Goal: Use online tool/utility: Utilize a website feature to perform a specific function

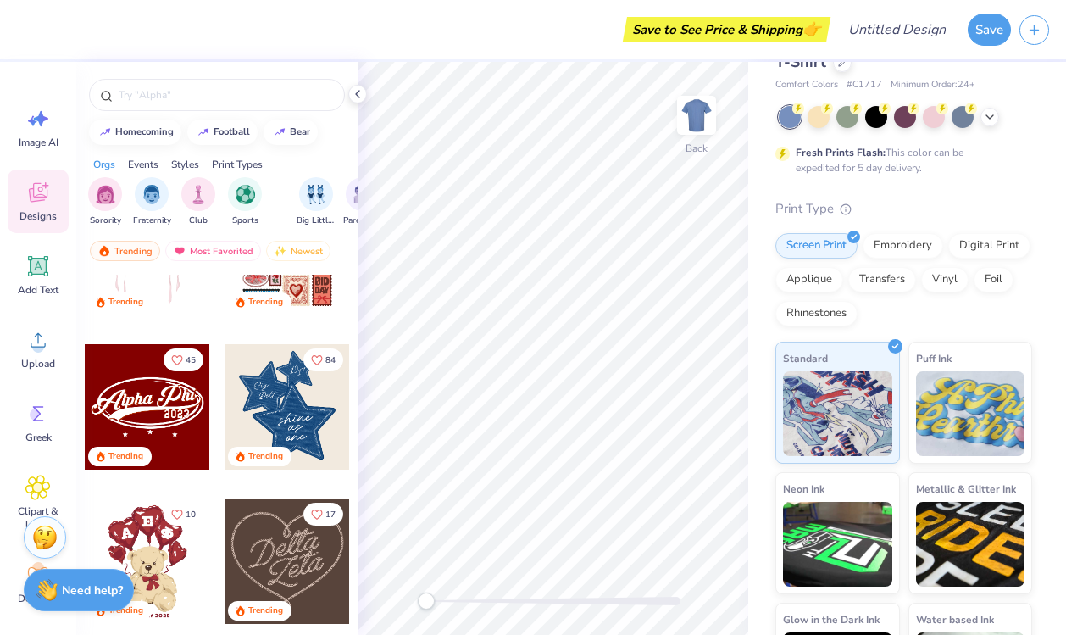
scroll to position [261, 0]
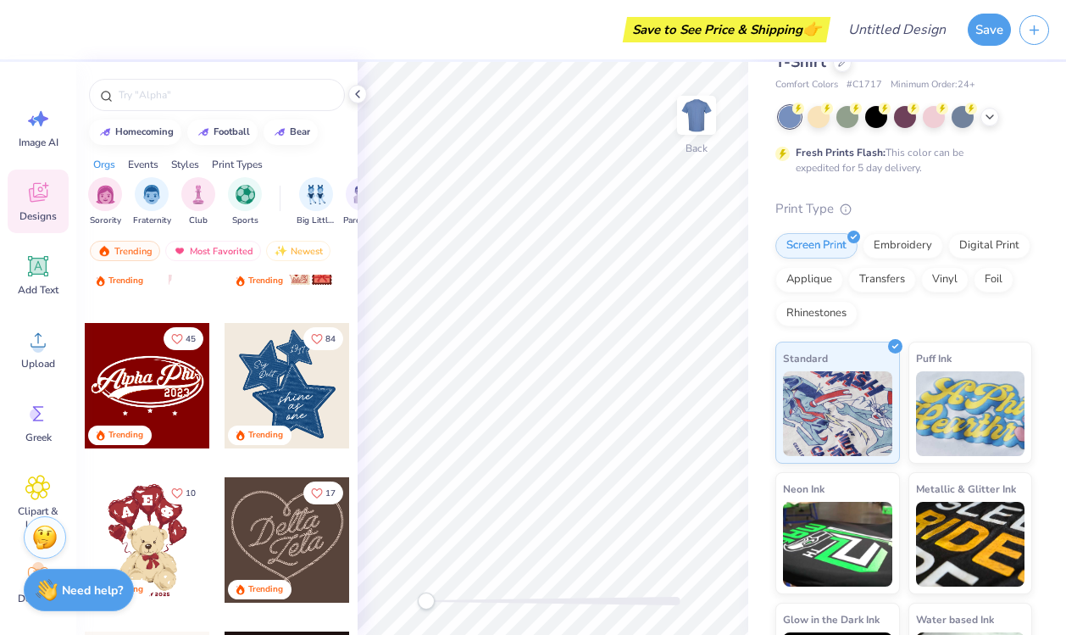
click at [302, 394] on div at bounding box center [287, 385] width 125 height 125
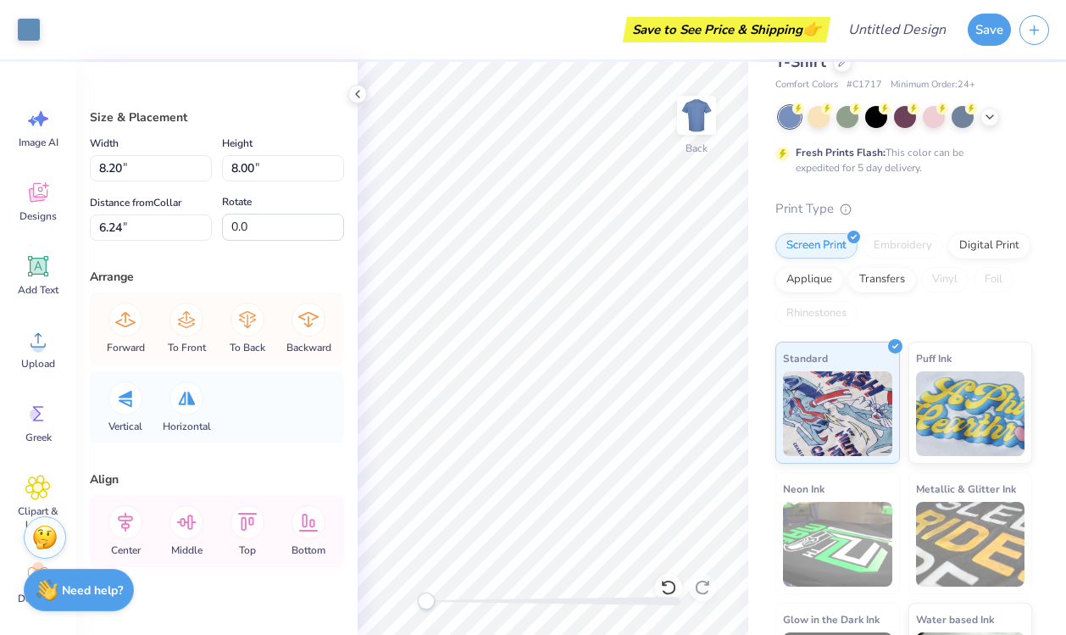
scroll to position [25, 0]
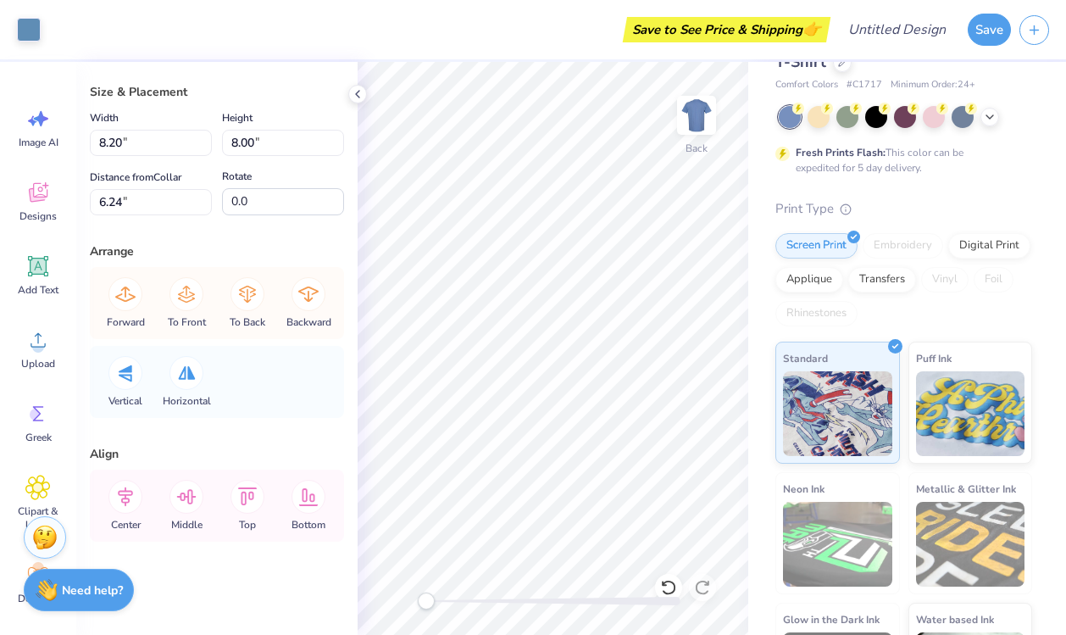
type input "5.55"
type input "5.63"
type input "4.11"
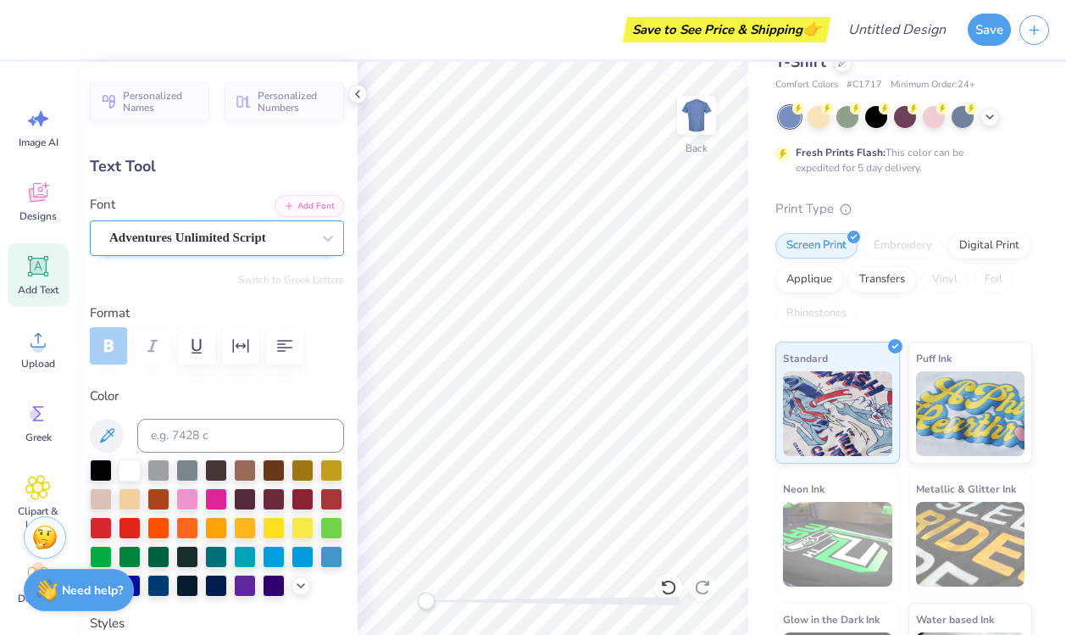
click at [220, 241] on div "Adventures Unlimited Script" at bounding box center [210, 238] width 205 height 26
click at [220, 241] on div "Adventures Unlimited Script" at bounding box center [210, 237] width 202 height 19
click at [280, 305] on label "Format" at bounding box center [217, 312] width 254 height 19
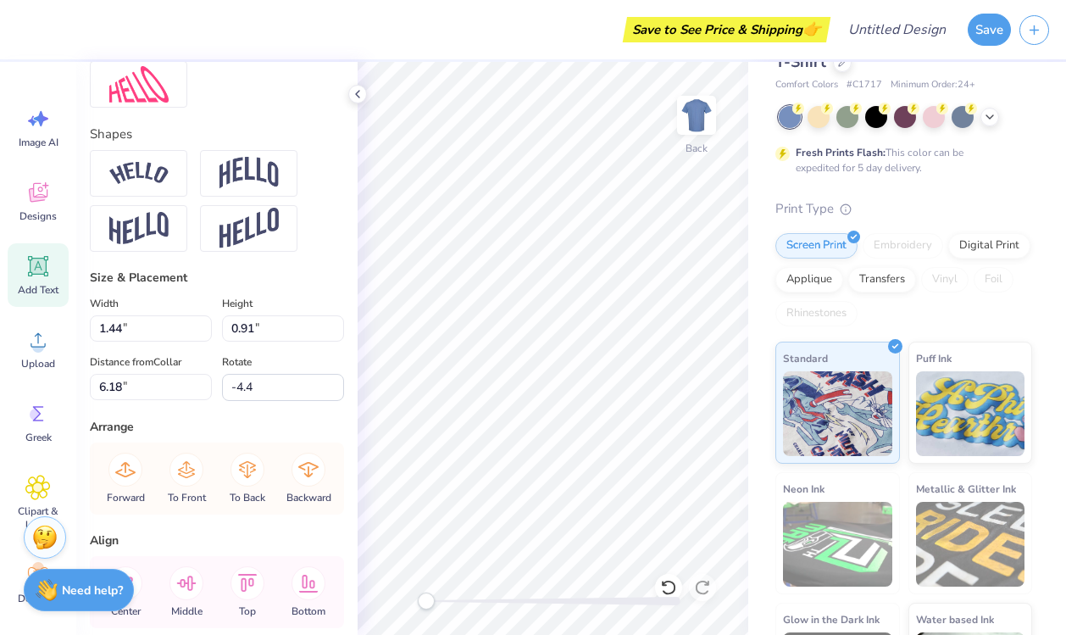
scroll to position [684, 0]
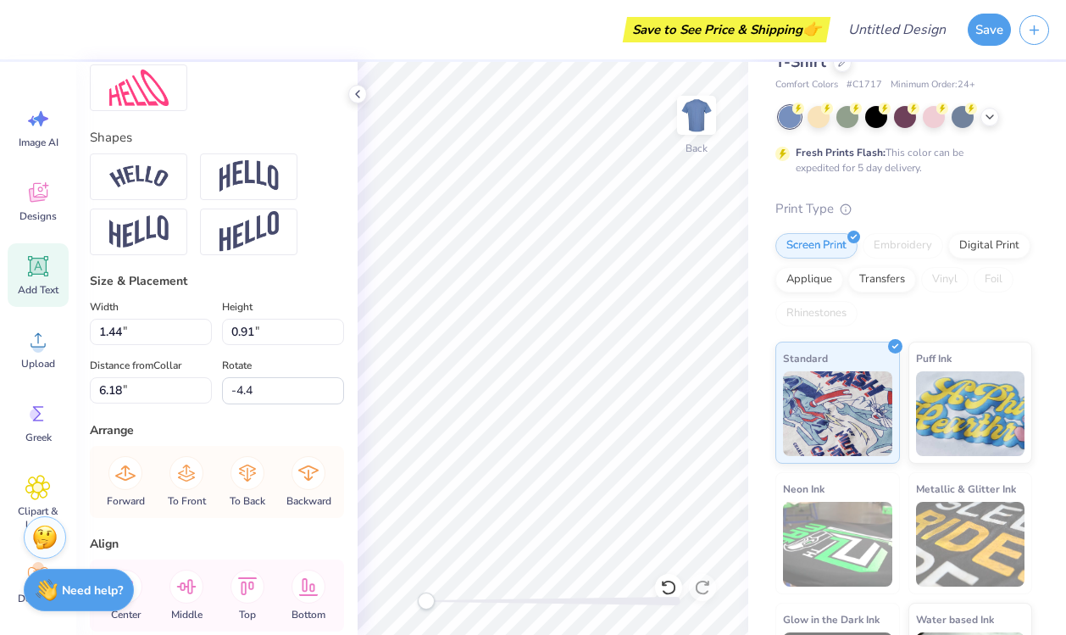
type input "0.0"
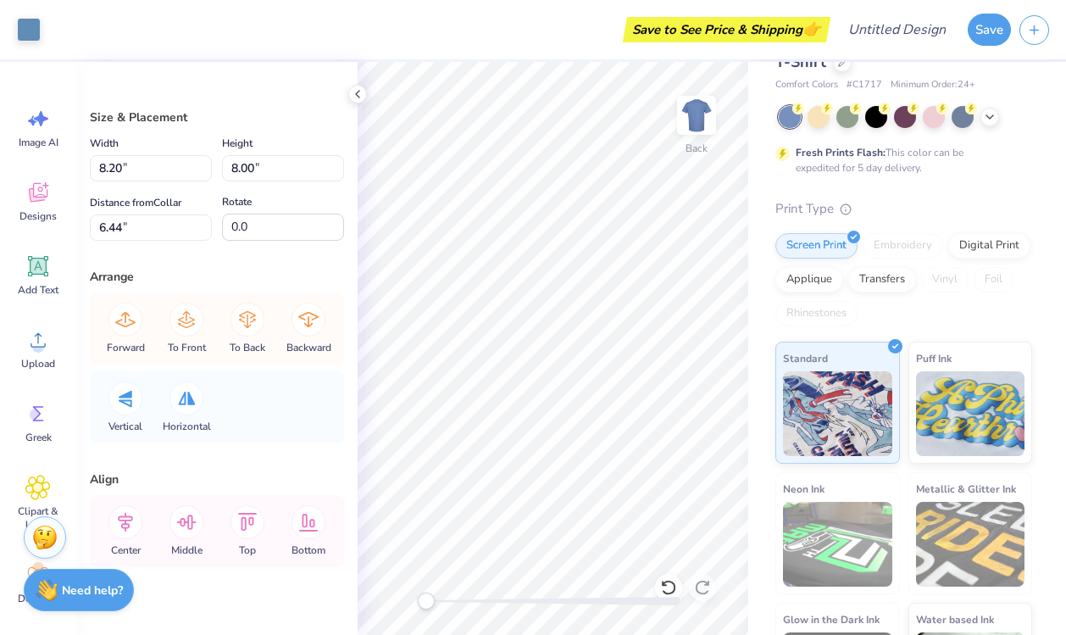
type input "6.24"
type input "5.65"
type input "5.73"
type input "4.06"
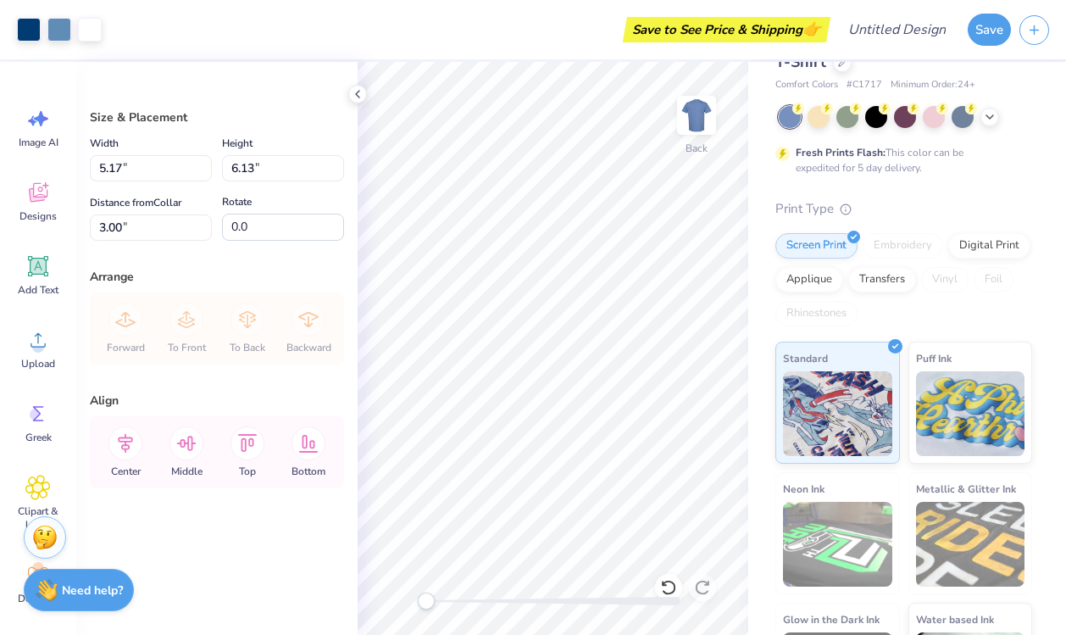
type input "5.17"
type input "6.13"
type input "2.61"
type input "3.96"
type input "4.70"
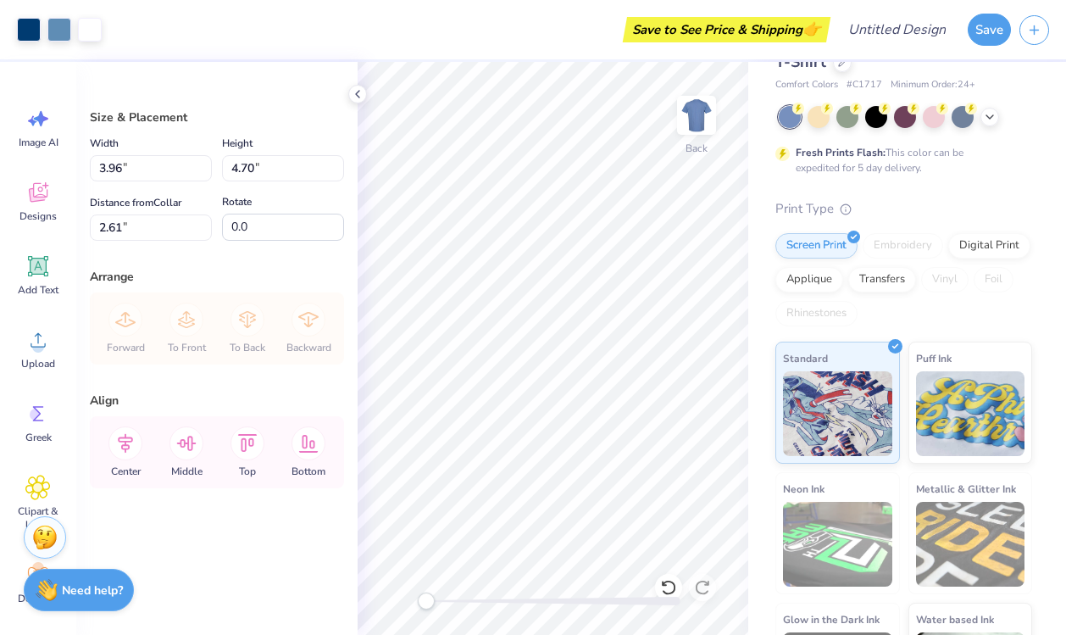
type input "3.41"
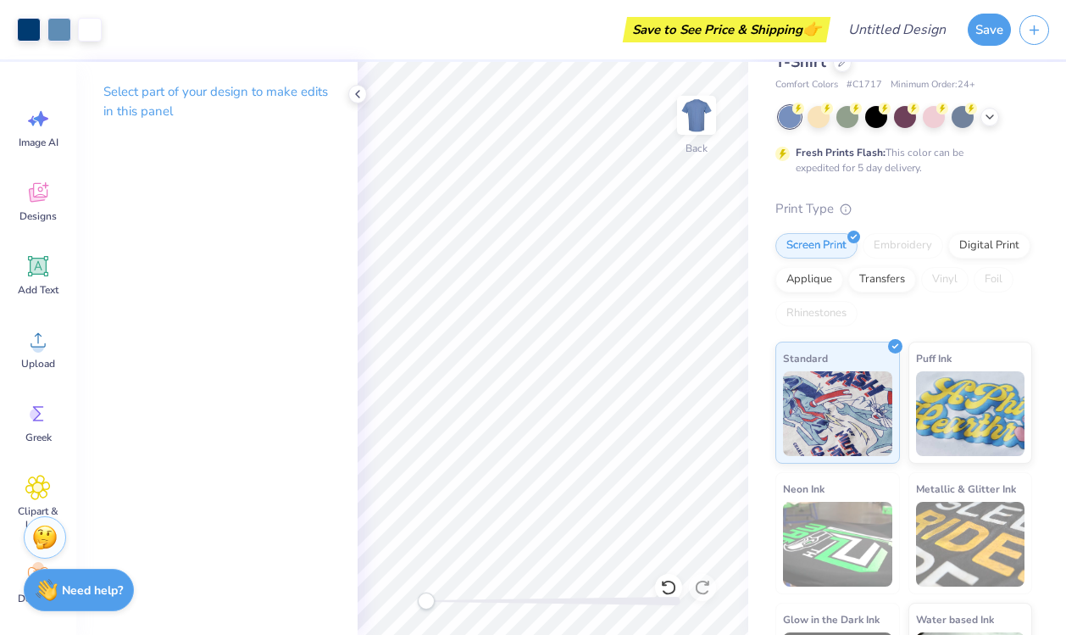
click at [336, 364] on div "Select part of your design to make edits in this panel" at bounding box center [216, 348] width 281 height 573
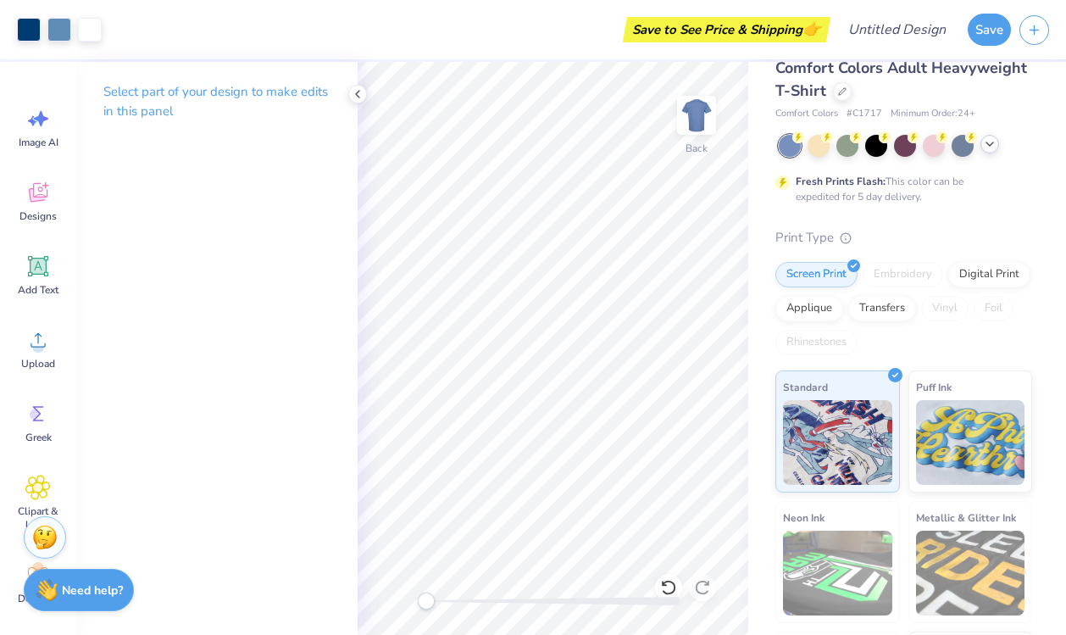
click at [993, 141] on icon at bounding box center [990, 144] width 14 height 14
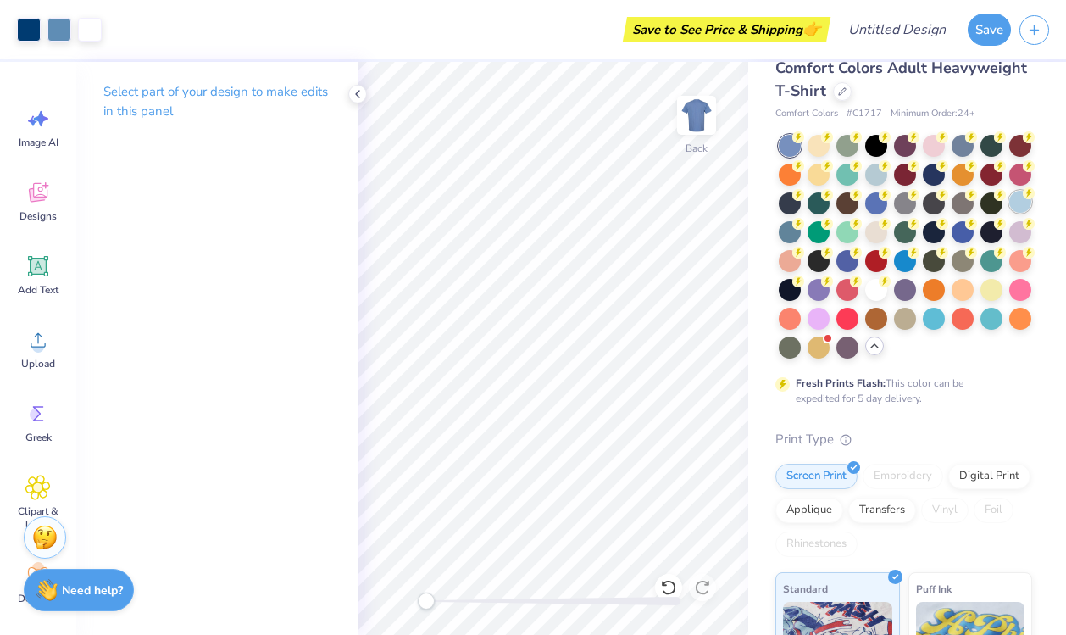
click at [1024, 197] on icon at bounding box center [1029, 193] width 12 height 12
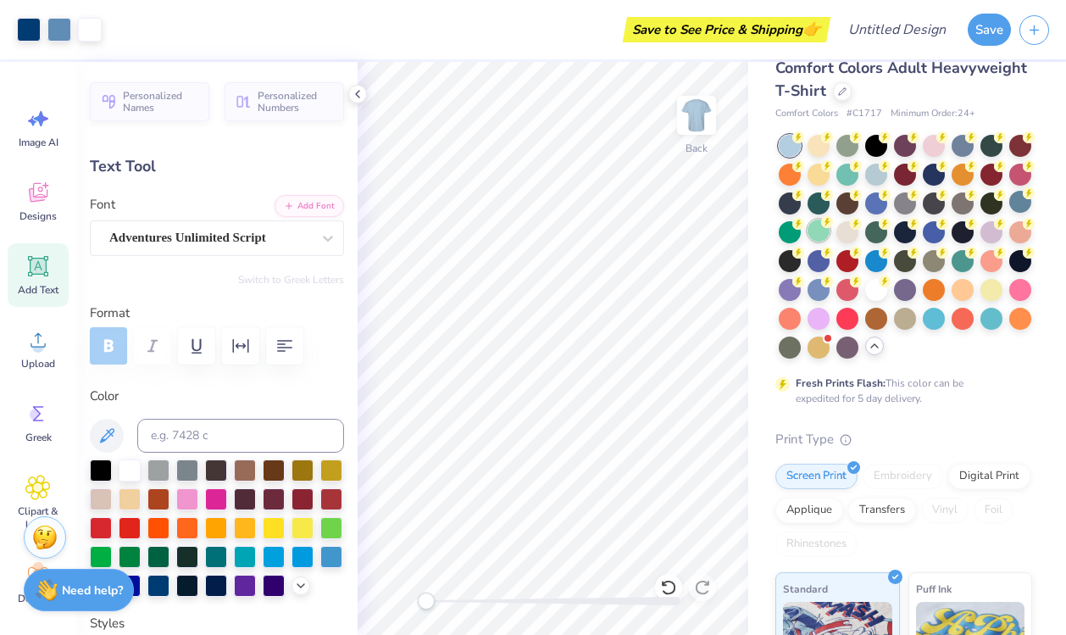
type input "0.0"
click at [706, 114] on img at bounding box center [697, 115] width 68 height 68
click at [38, 204] on icon at bounding box center [37, 192] width 25 height 25
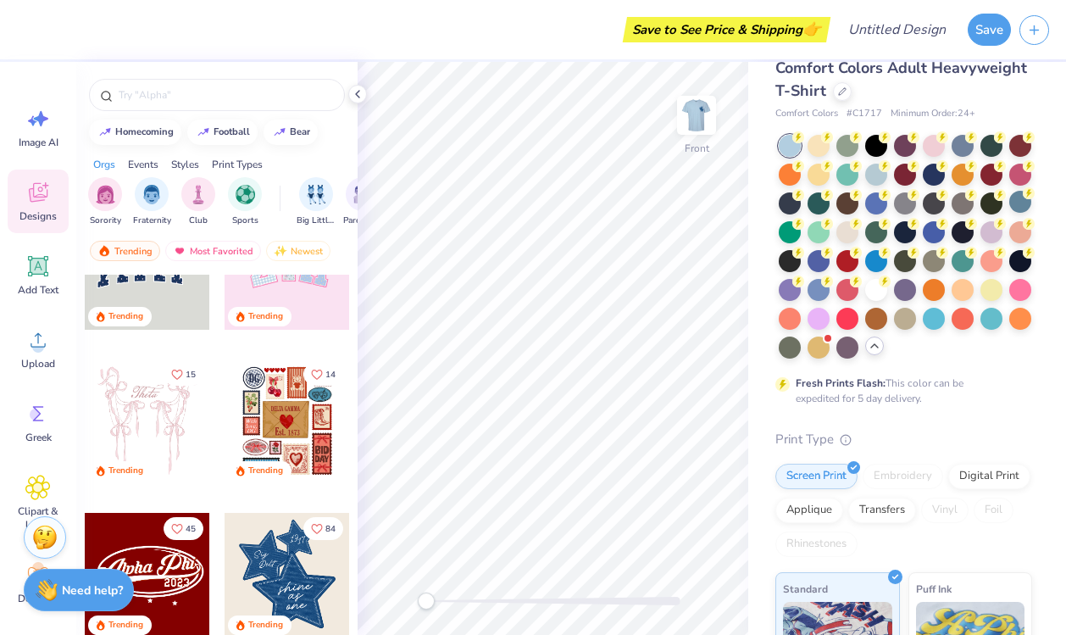
scroll to position [149, 0]
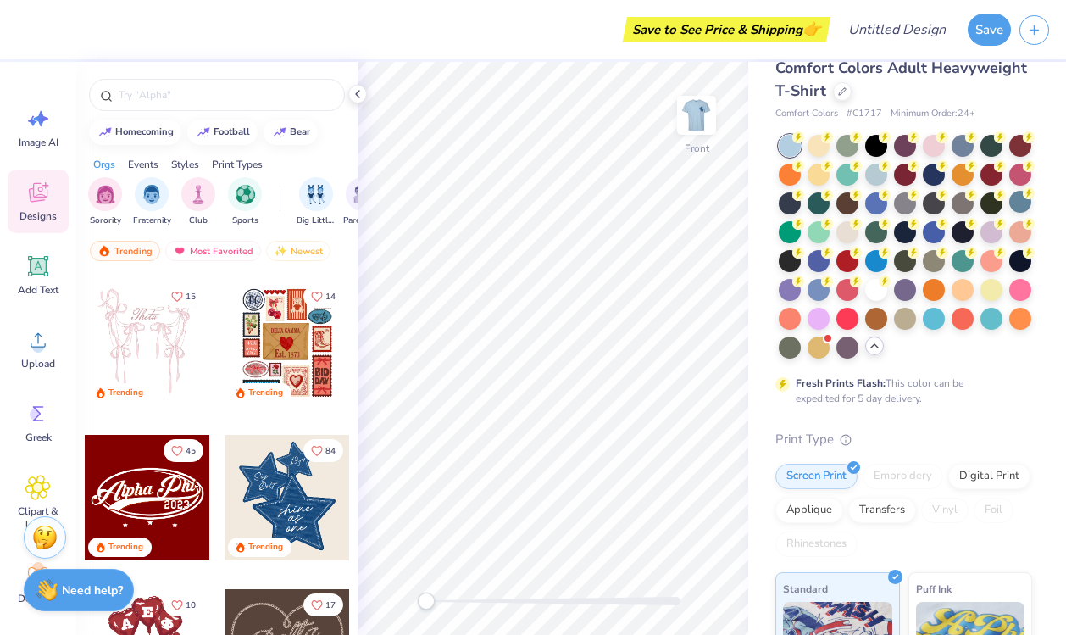
click at [300, 481] on div at bounding box center [287, 497] width 125 height 125
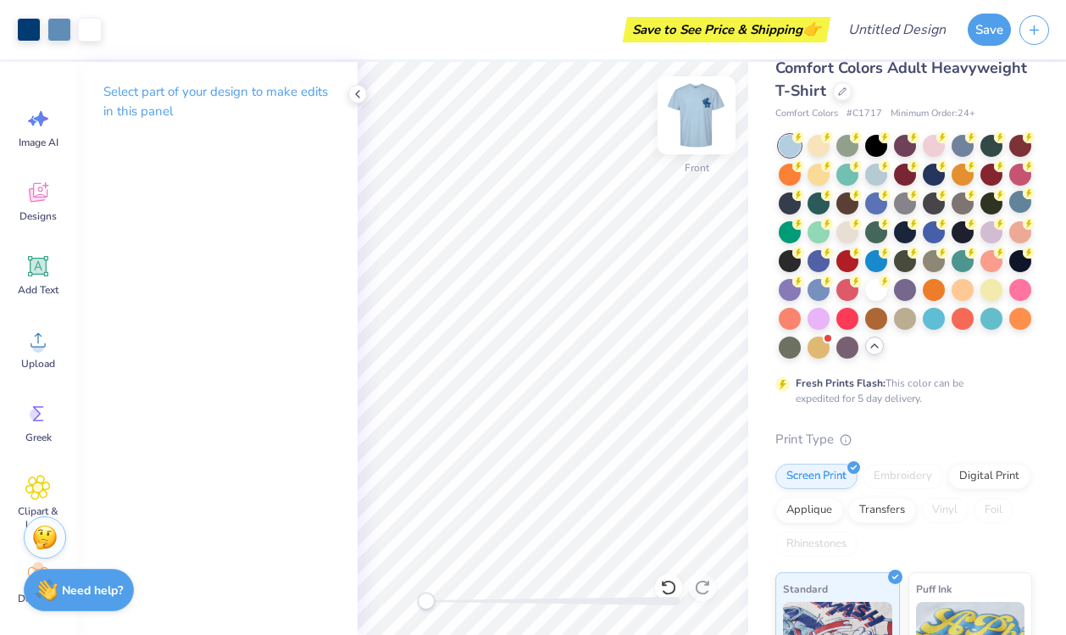
click at [702, 110] on img at bounding box center [697, 115] width 68 height 68
click at [695, 107] on img at bounding box center [697, 115] width 68 height 68
click at [42, 201] on icon at bounding box center [37, 192] width 25 height 25
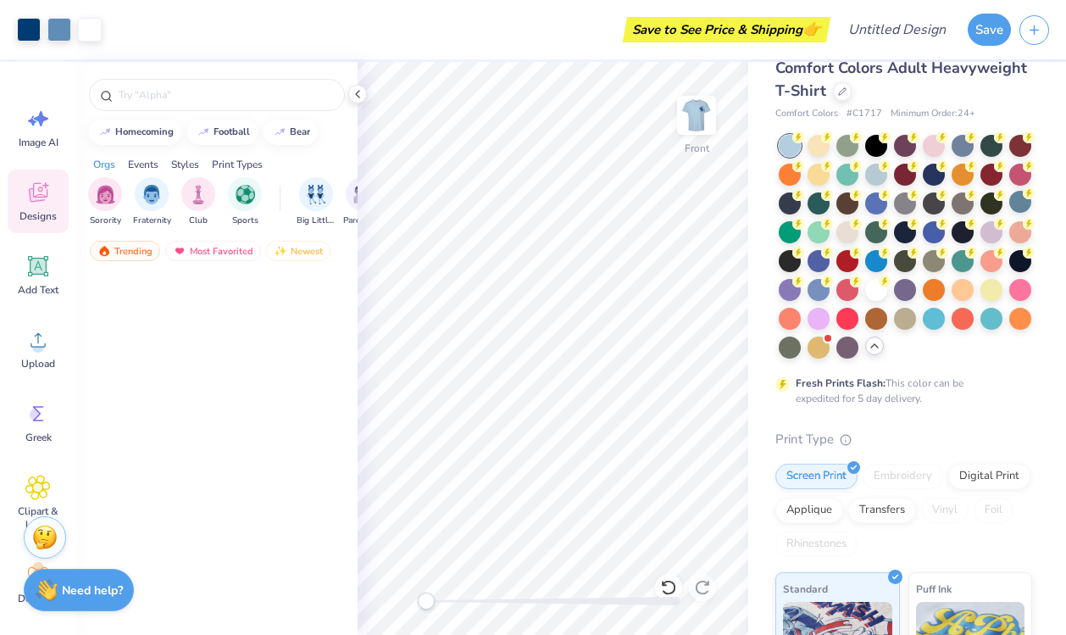
scroll to position [3637, 0]
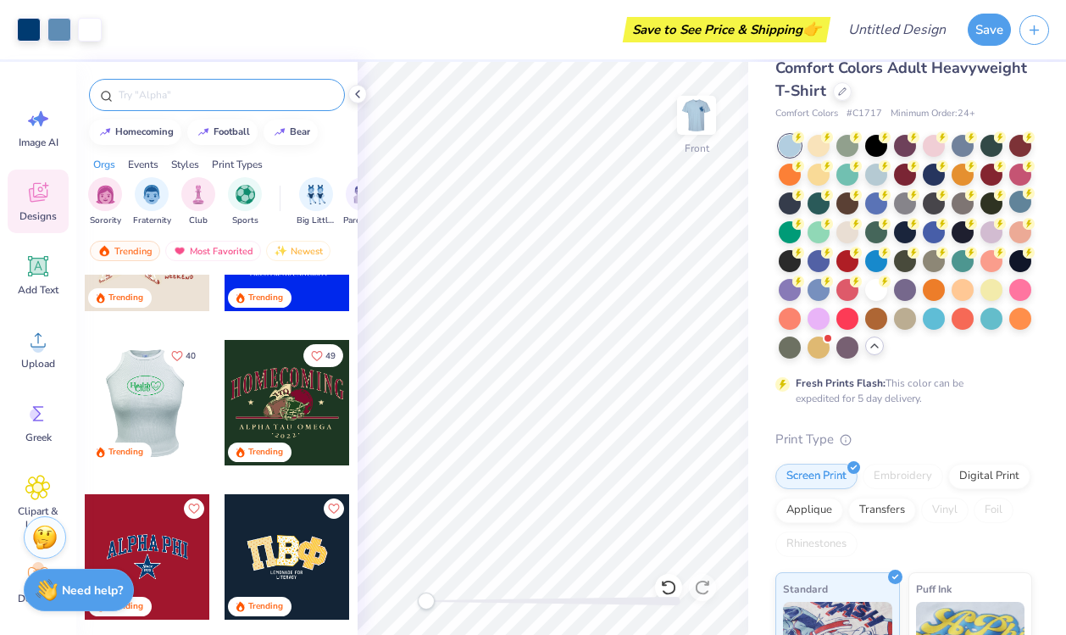
click at [184, 110] on div at bounding box center [217, 95] width 256 height 32
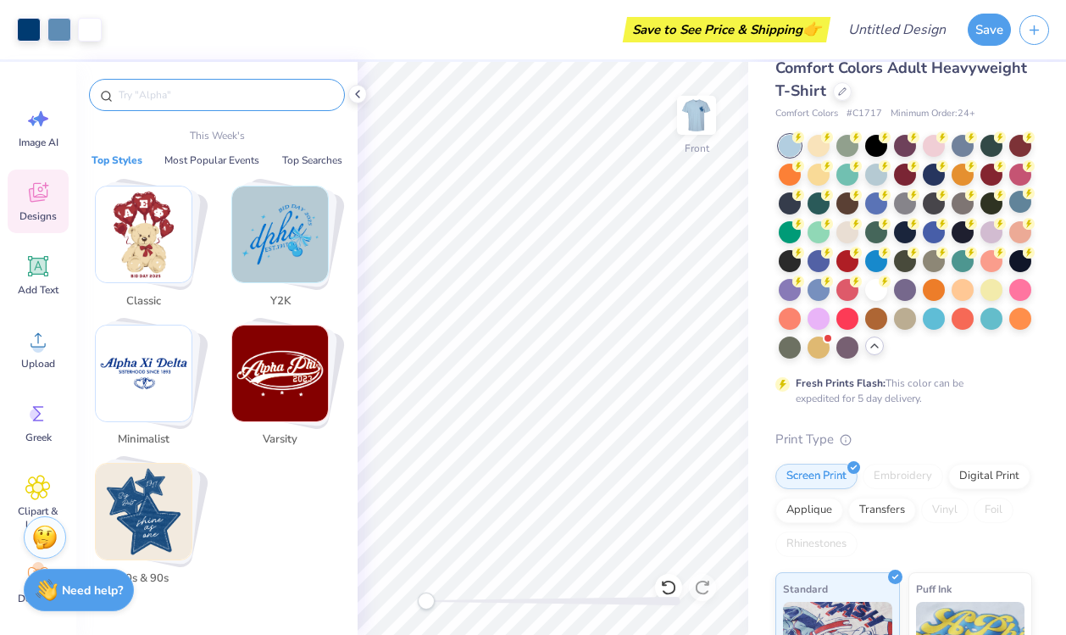
click at [182, 94] on input "text" at bounding box center [225, 94] width 217 height 17
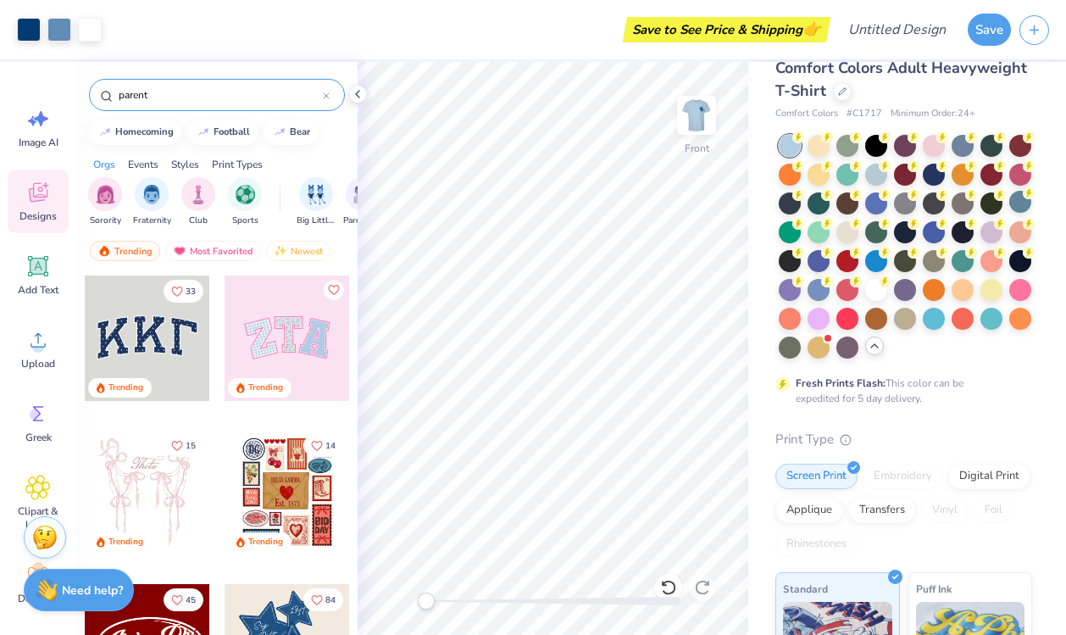
type input "parents"
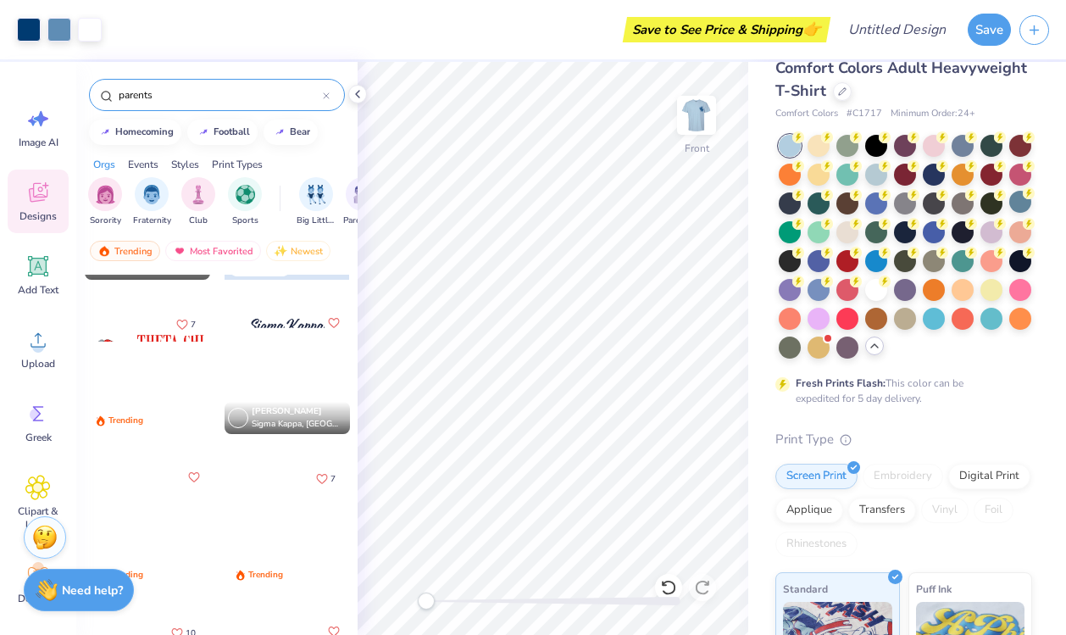
scroll to position [437, 0]
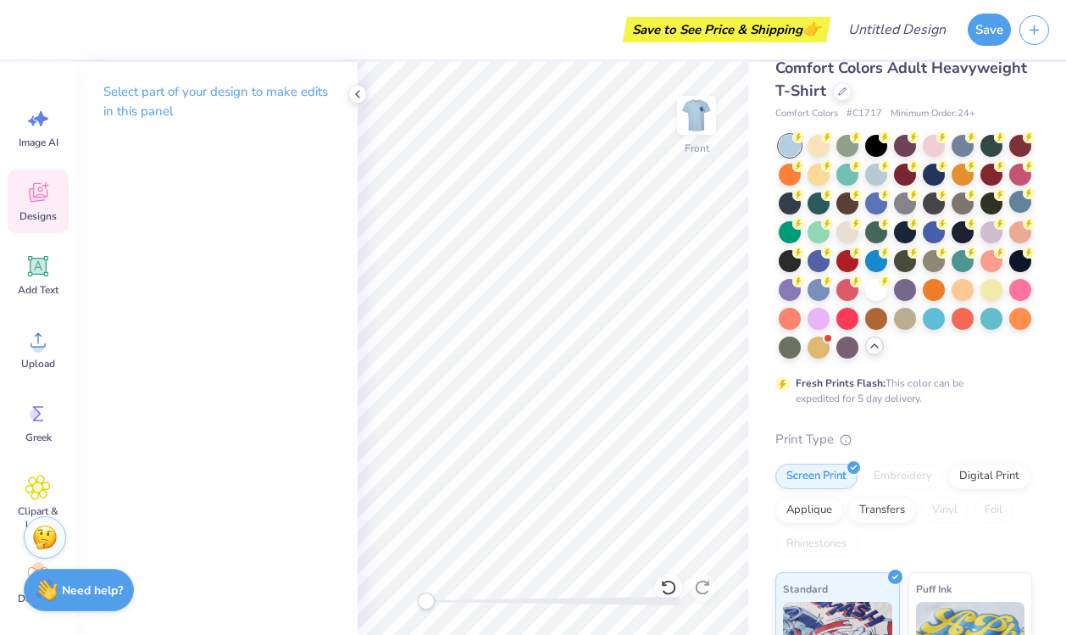
click at [36, 191] on icon at bounding box center [37, 192] width 25 height 25
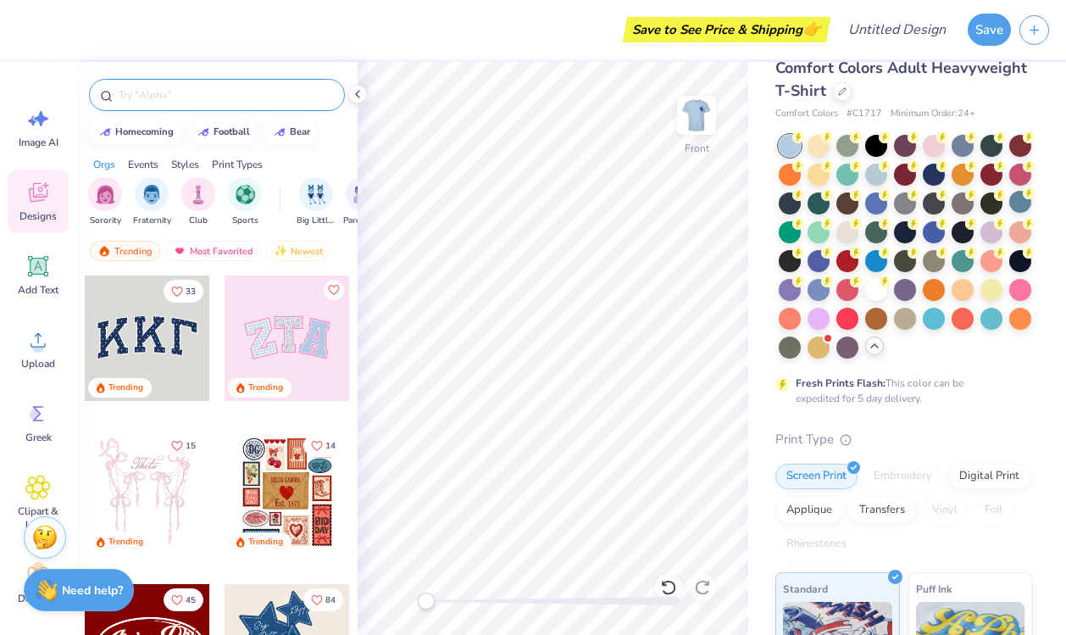
click at [168, 94] on input "text" at bounding box center [225, 94] width 217 height 17
type input "parents"
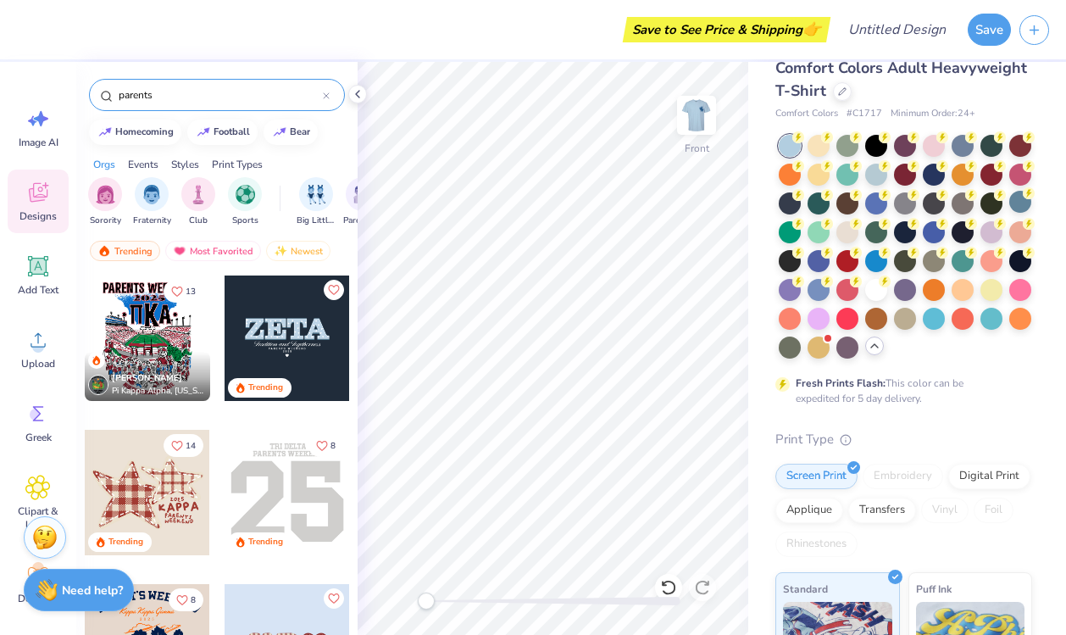
click at [284, 328] on div at bounding box center [287, 337] width 125 height 125
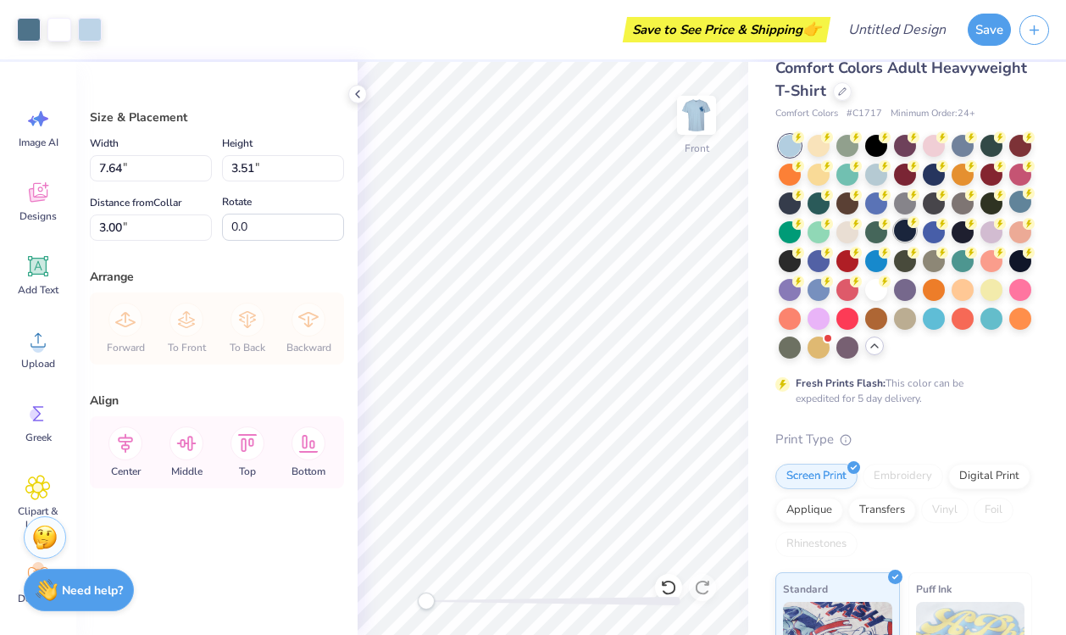
click at [913, 231] on div at bounding box center [905, 230] width 22 height 22
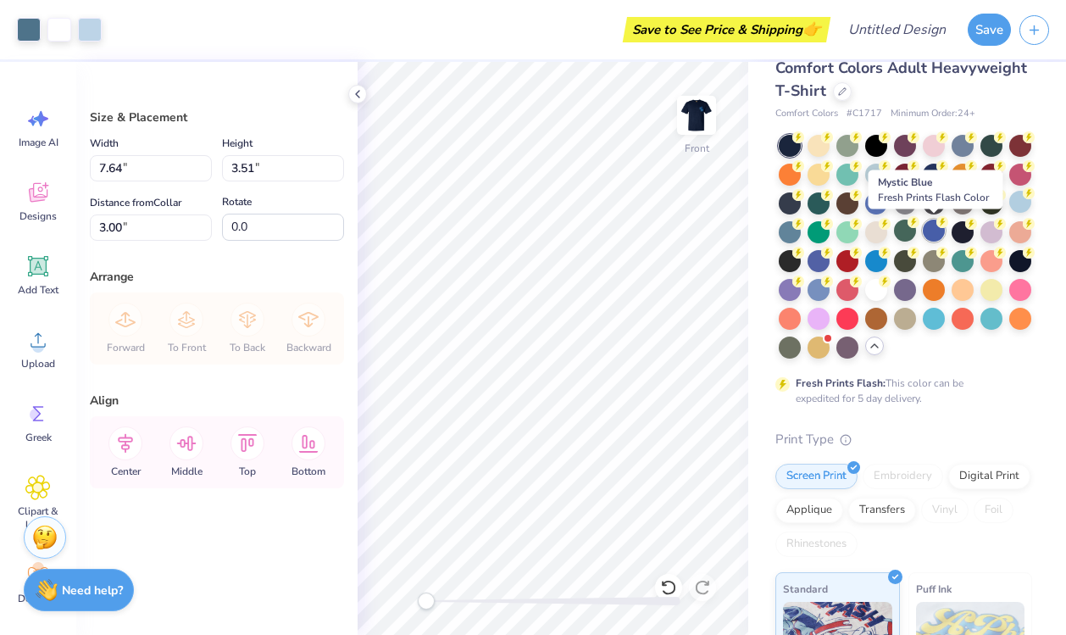
click at [935, 235] on div at bounding box center [934, 230] width 22 height 22
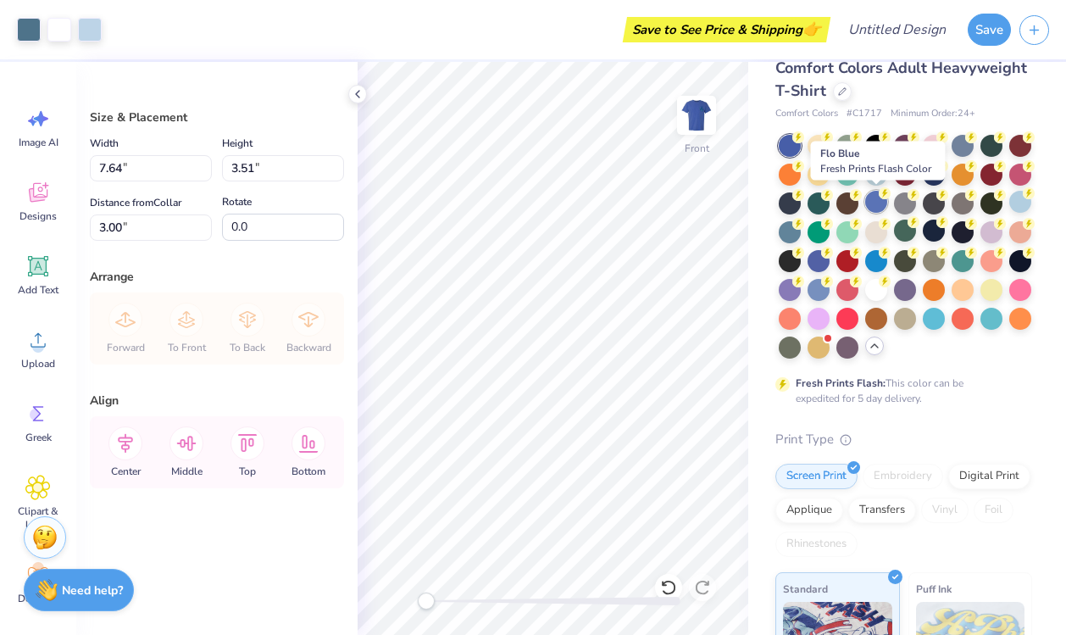
click at [879, 196] on circle at bounding box center [885, 193] width 12 height 12
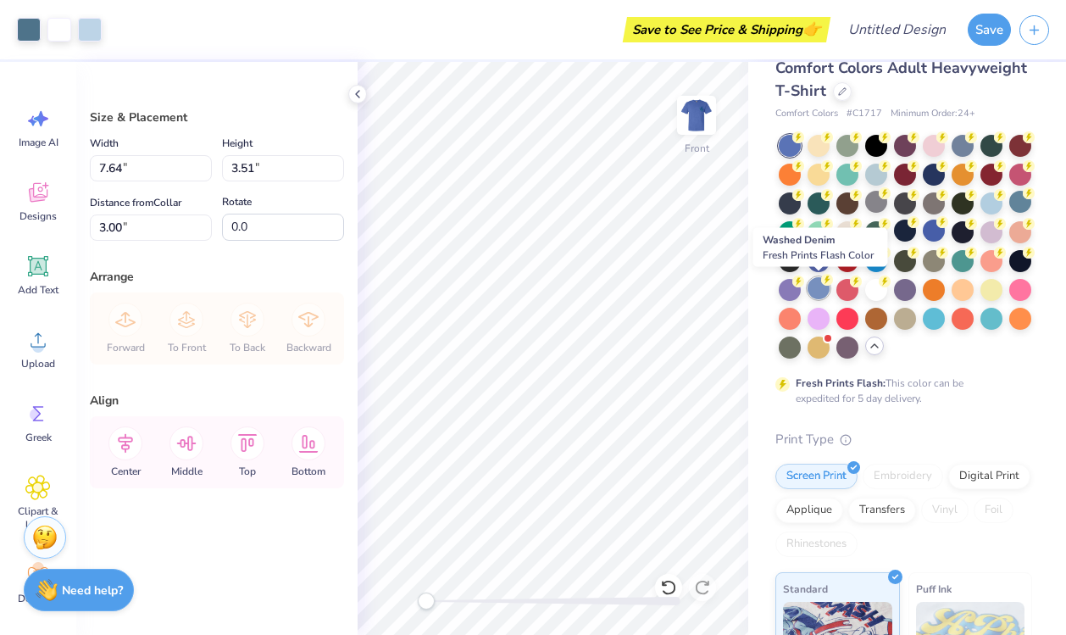
click at [812, 297] on div at bounding box center [818, 288] width 22 height 22
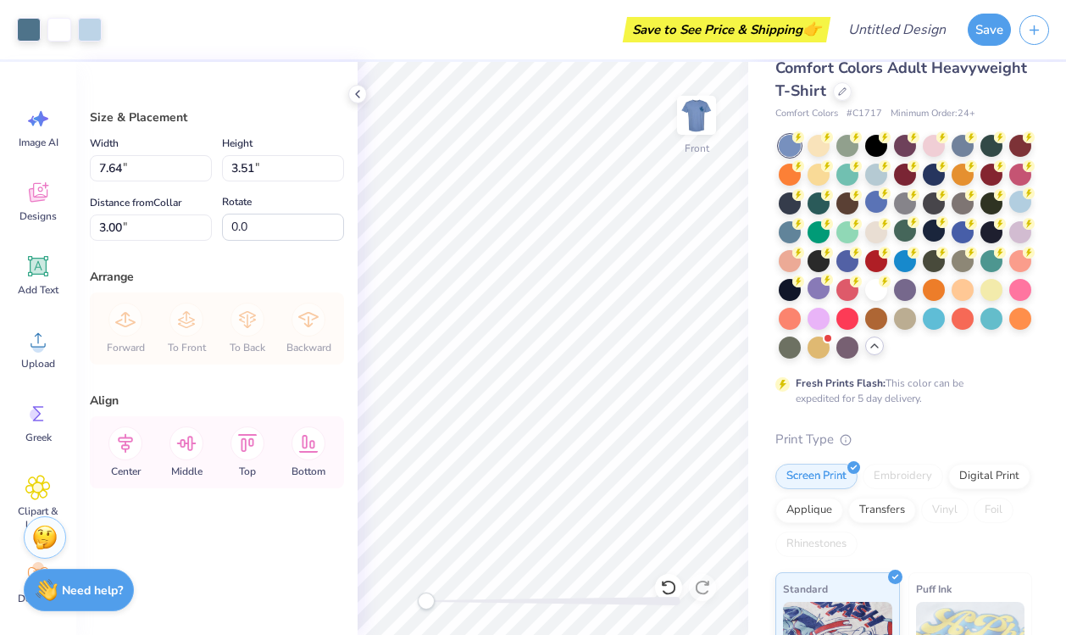
type input "6.27"
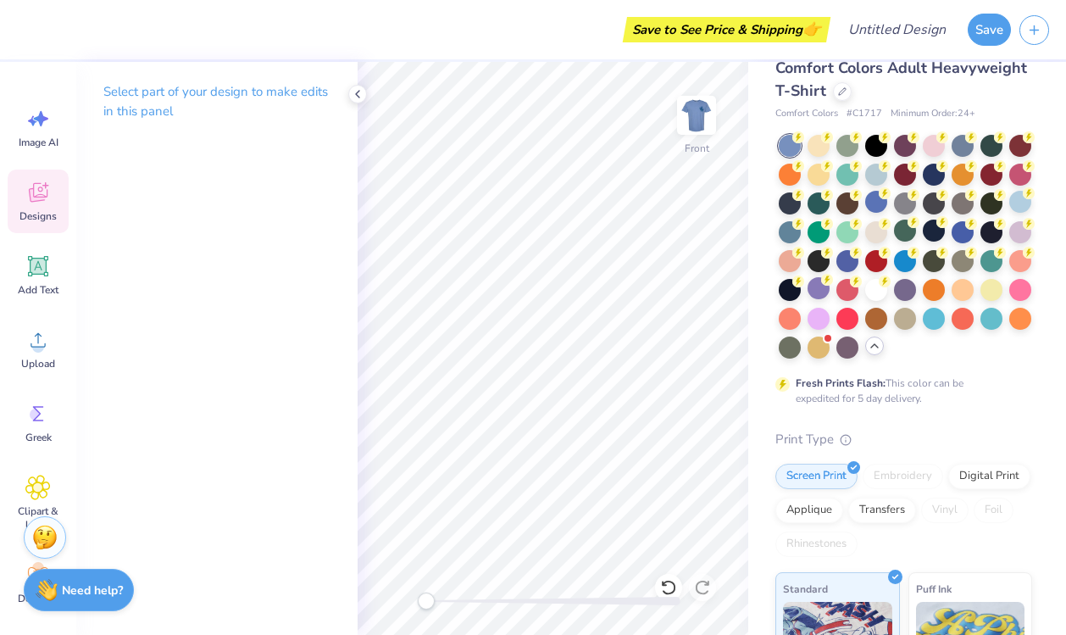
click at [27, 197] on icon at bounding box center [37, 192] width 25 height 25
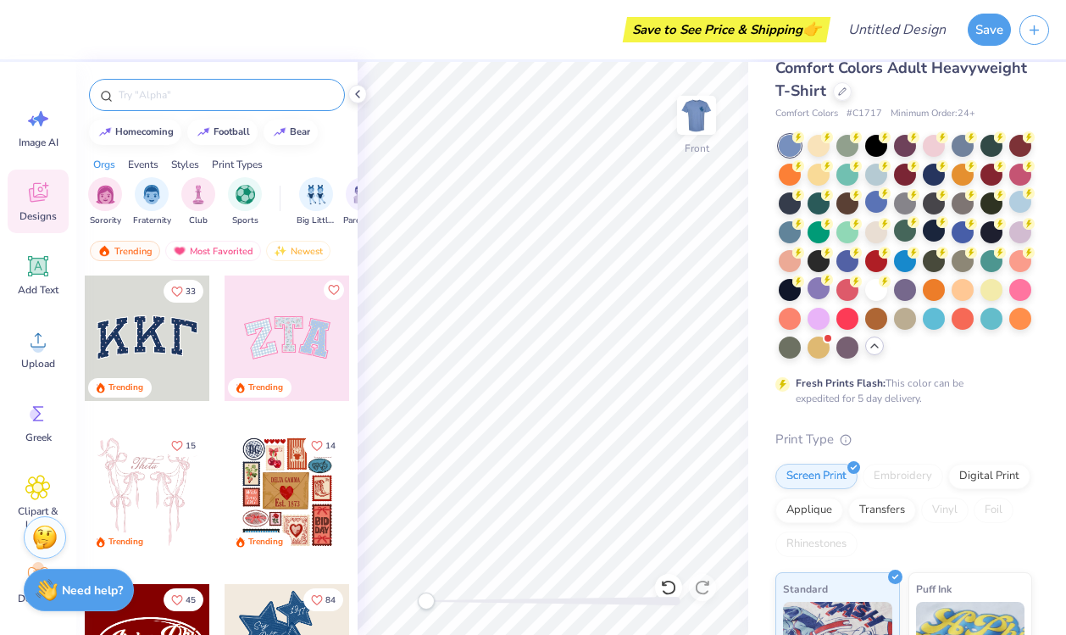
click at [217, 87] on input "text" at bounding box center [225, 94] width 217 height 17
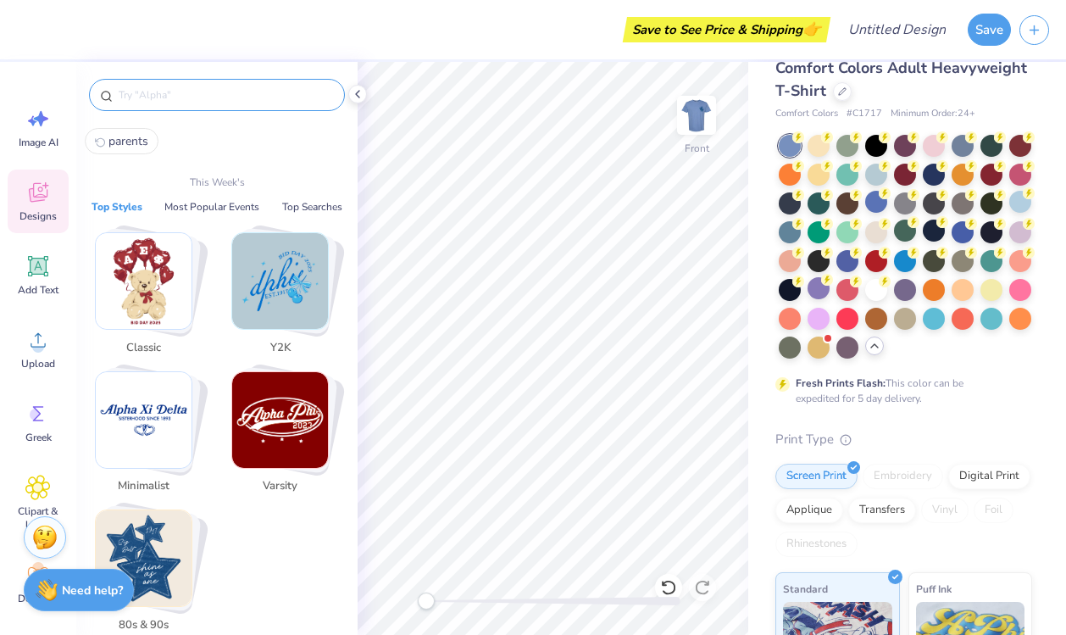
click at [118, 136] on span "parents" at bounding box center [128, 141] width 40 height 16
type input "parents"
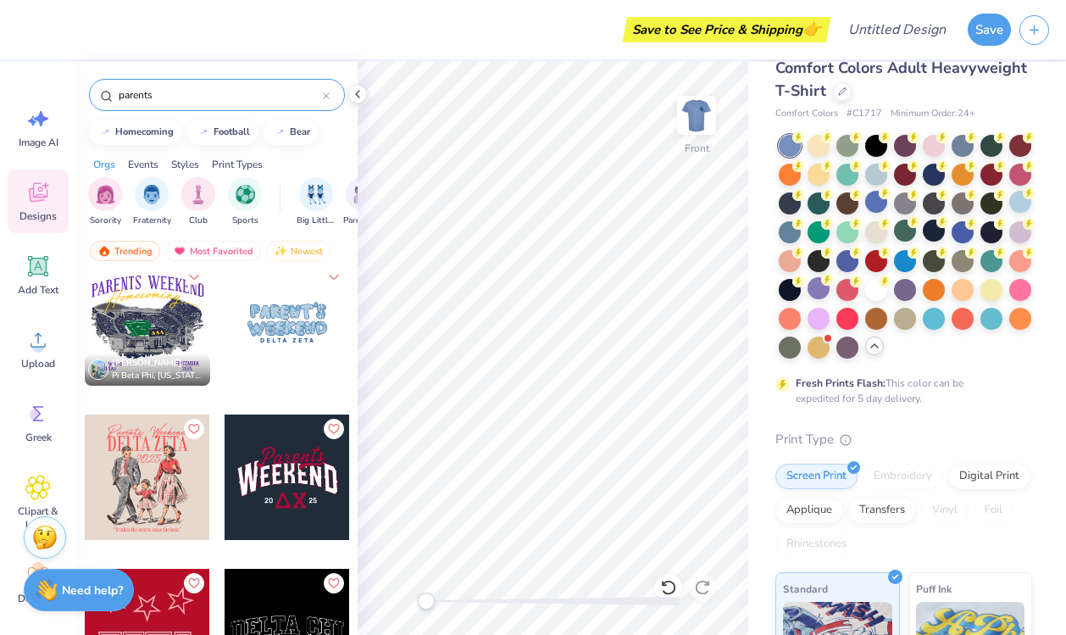
scroll to position [873, 0]
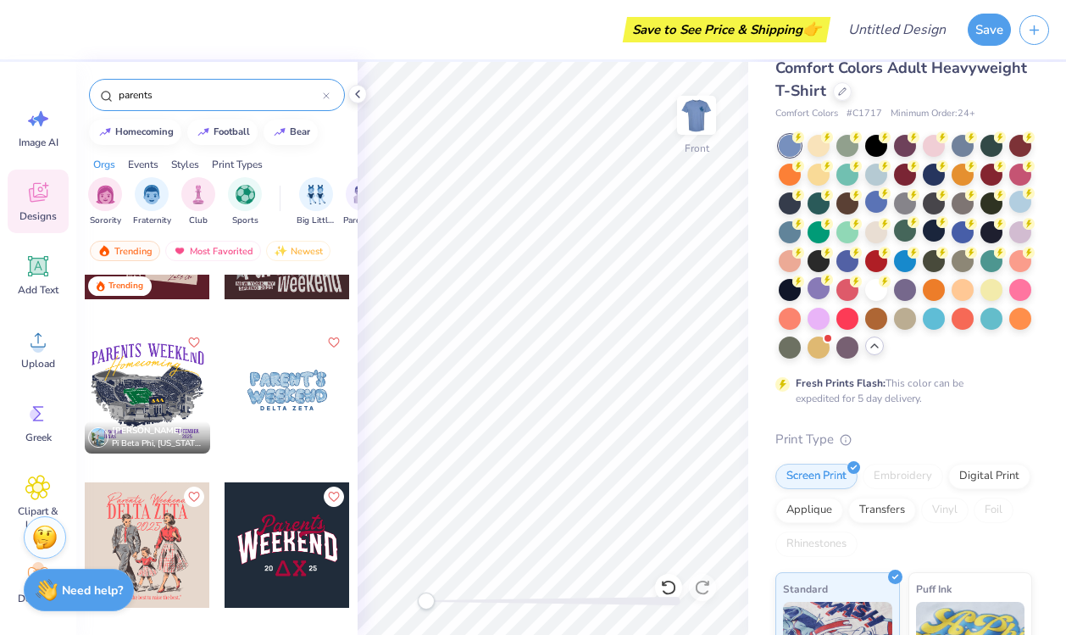
click at [266, 381] on div at bounding box center [287, 390] width 125 height 125
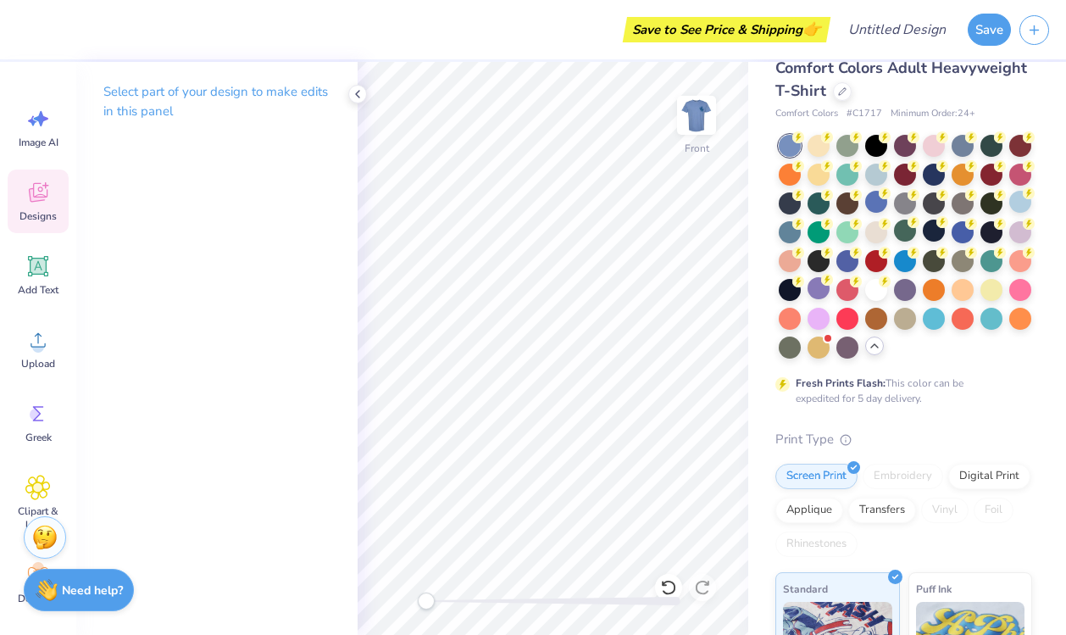
click at [49, 206] on div "Designs" at bounding box center [38, 201] width 61 height 64
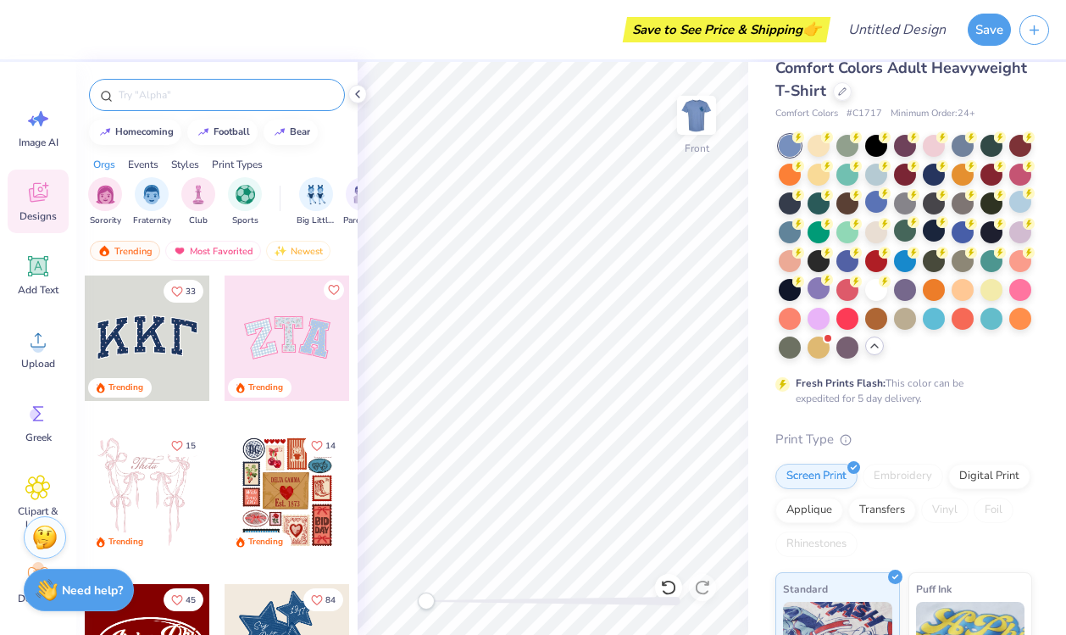
click at [210, 103] on input "text" at bounding box center [225, 94] width 217 height 17
type input "parents"
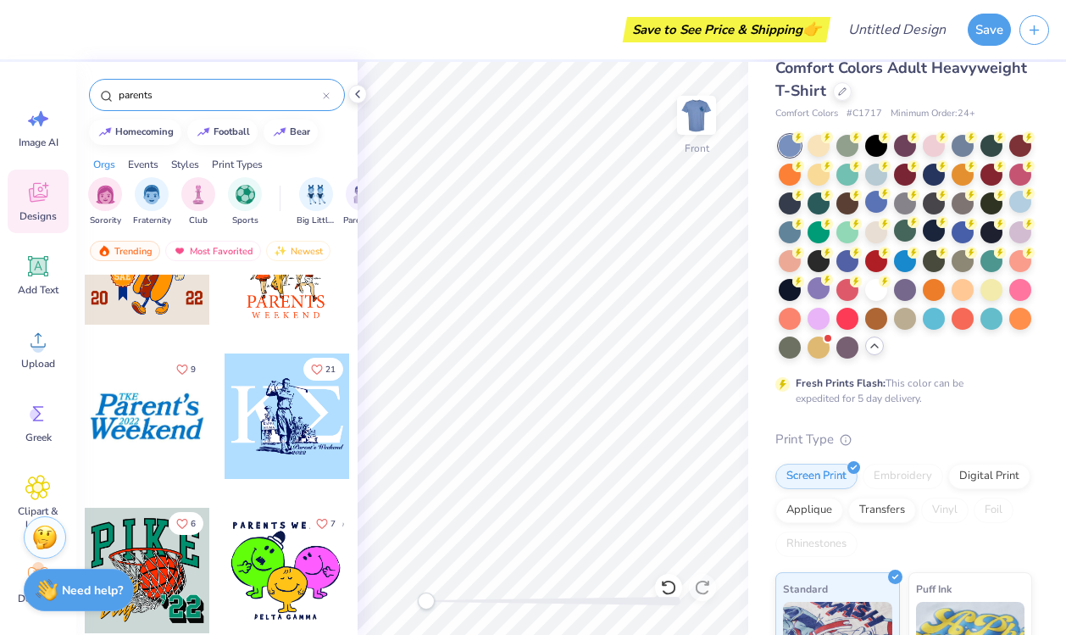
scroll to position [3563, 0]
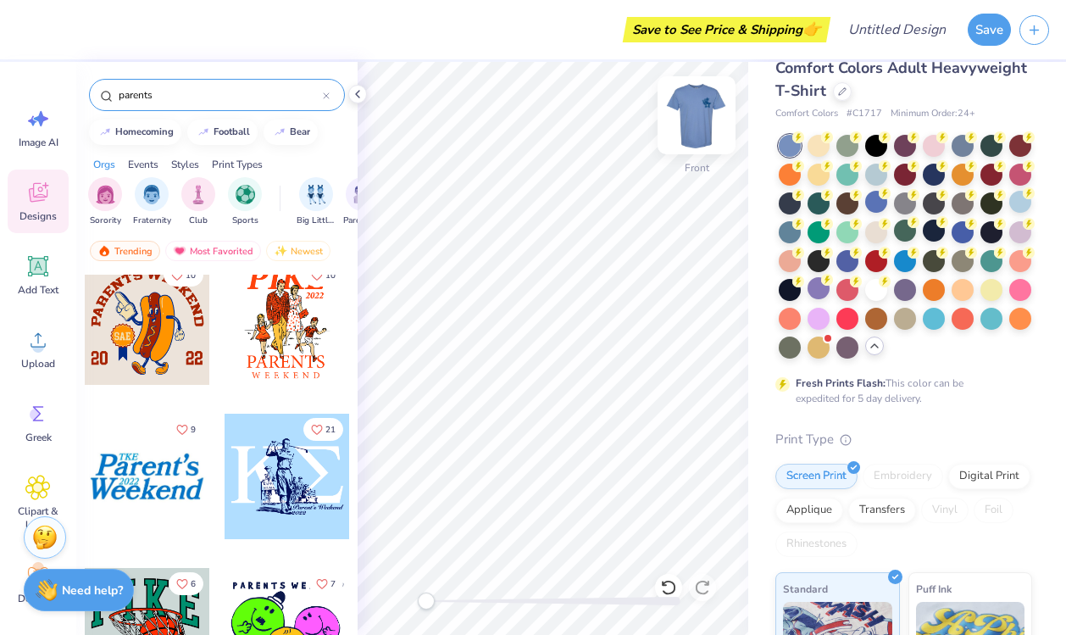
click at [695, 122] on img at bounding box center [697, 115] width 68 height 68
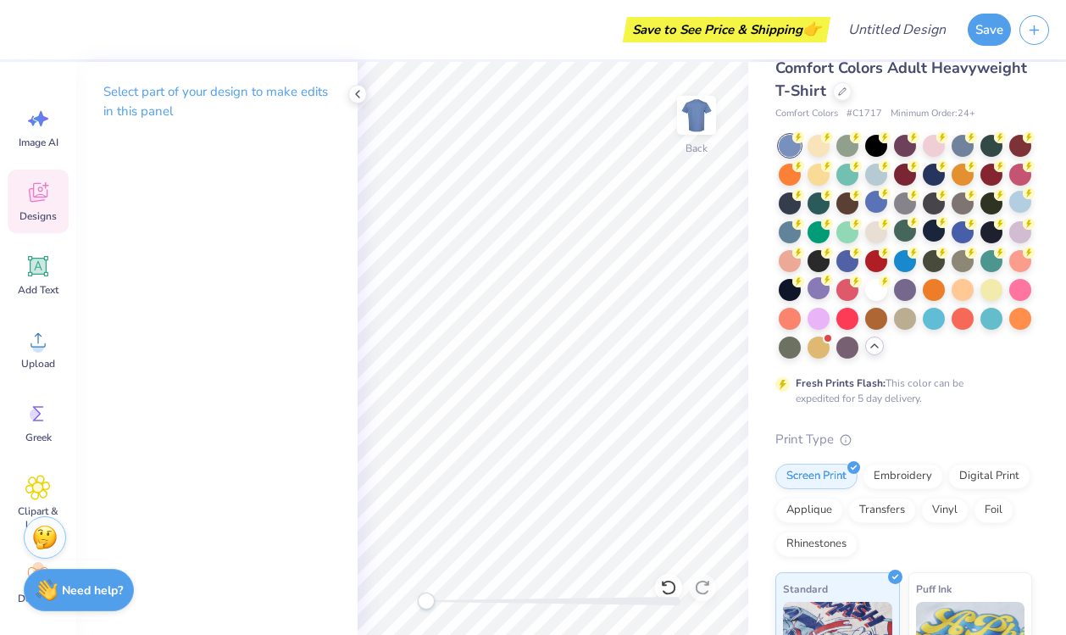
click at [44, 181] on icon at bounding box center [37, 192] width 25 height 25
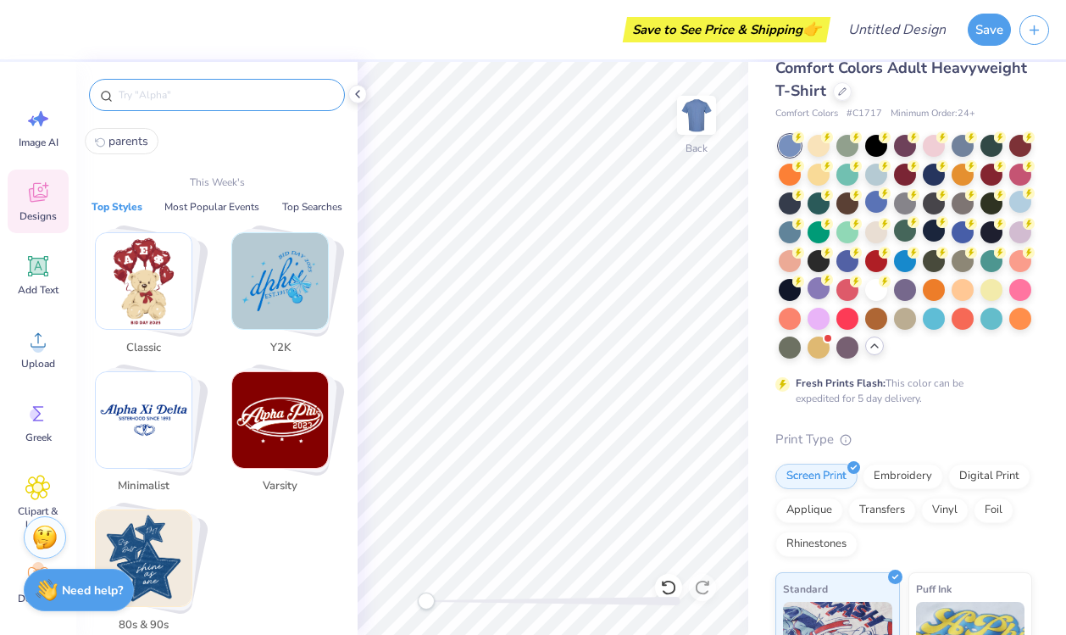
click at [158, 99] on input "text" at bounding box center [225, 94] width 217 height 17
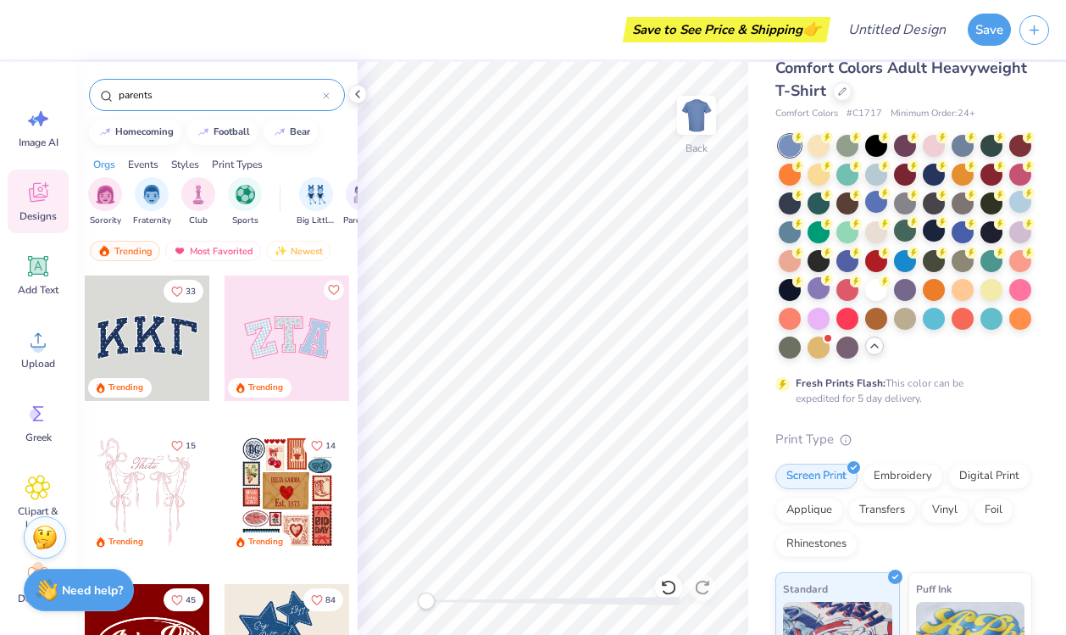
type input "parents"
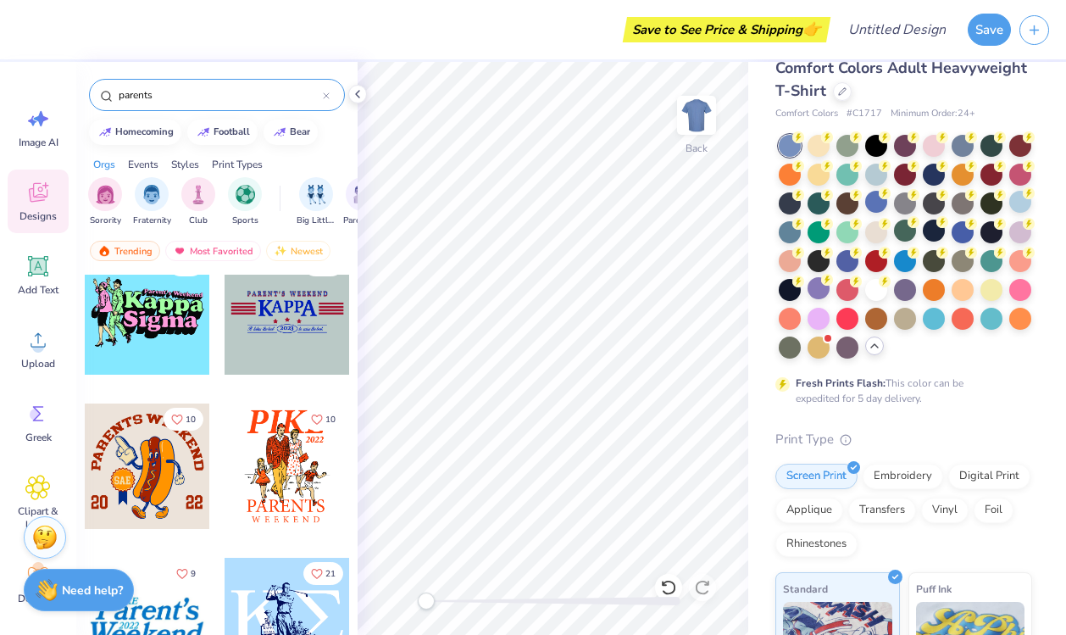
scroll to position [3552, 0]
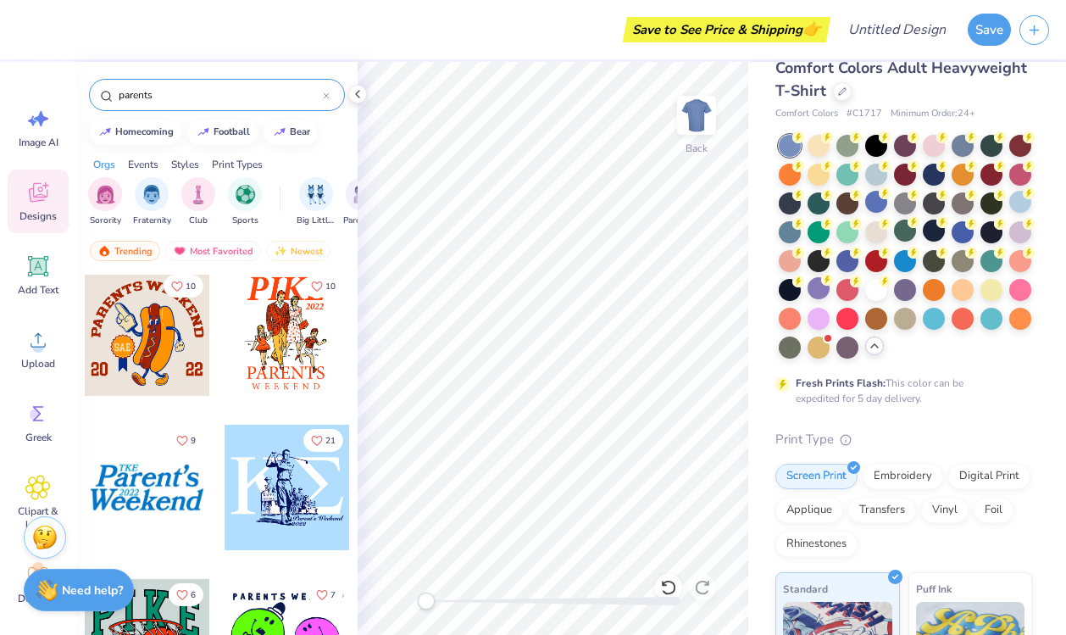
click at [155, 492] on div at bounding box center [147, 486] width 125 height 125
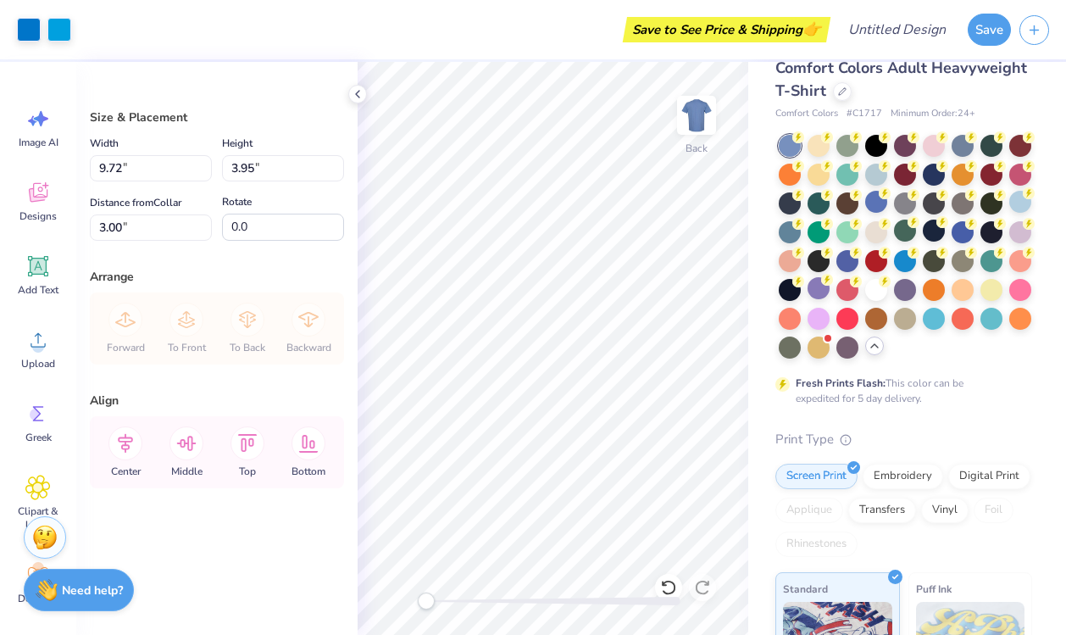
type input "5.10"
type input "2.08"
click at [878, 172] on div at bounding box center [876, 173] width 22 height 22
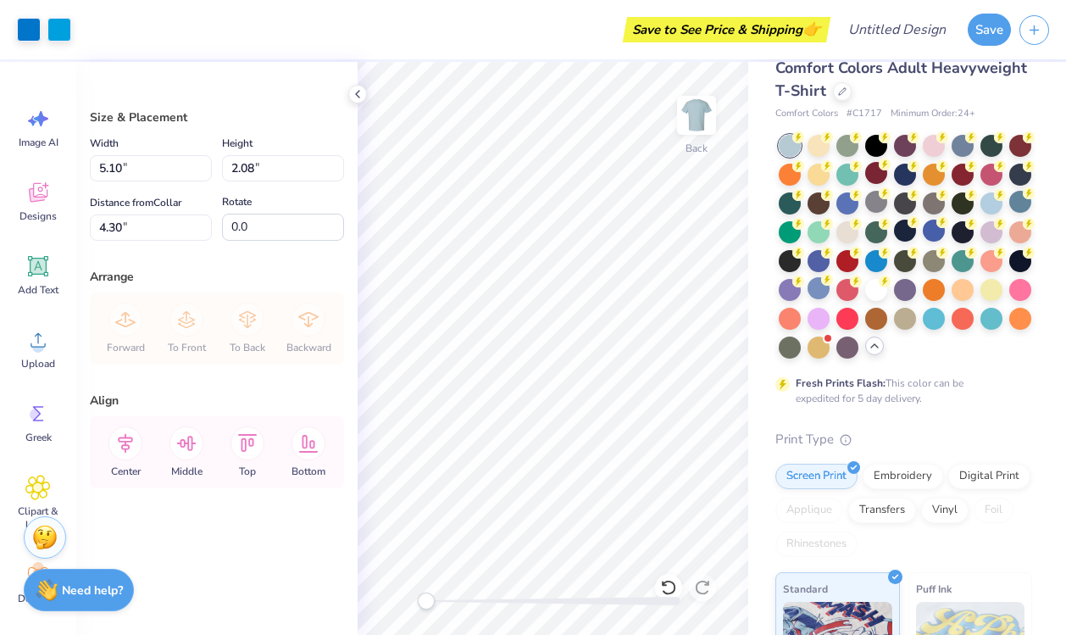
type input "4.30"
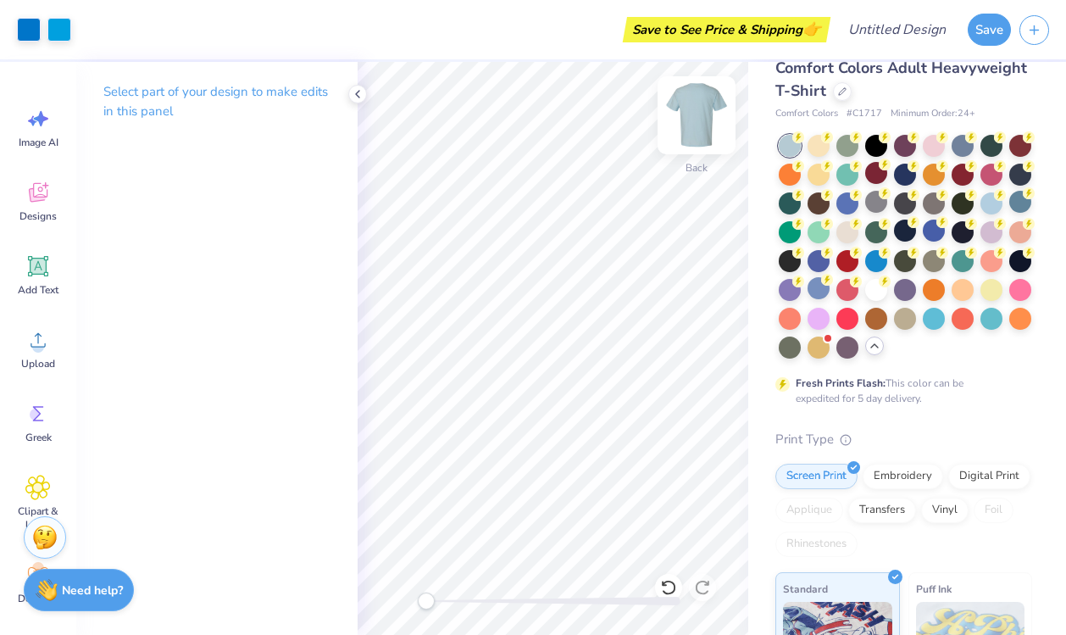
click at [691, 130] on img at bounding box center [697, 115] width 68 height 68
click at [26, 207] on div "Designs" at bounding box center [38, 201] width 61 height 64
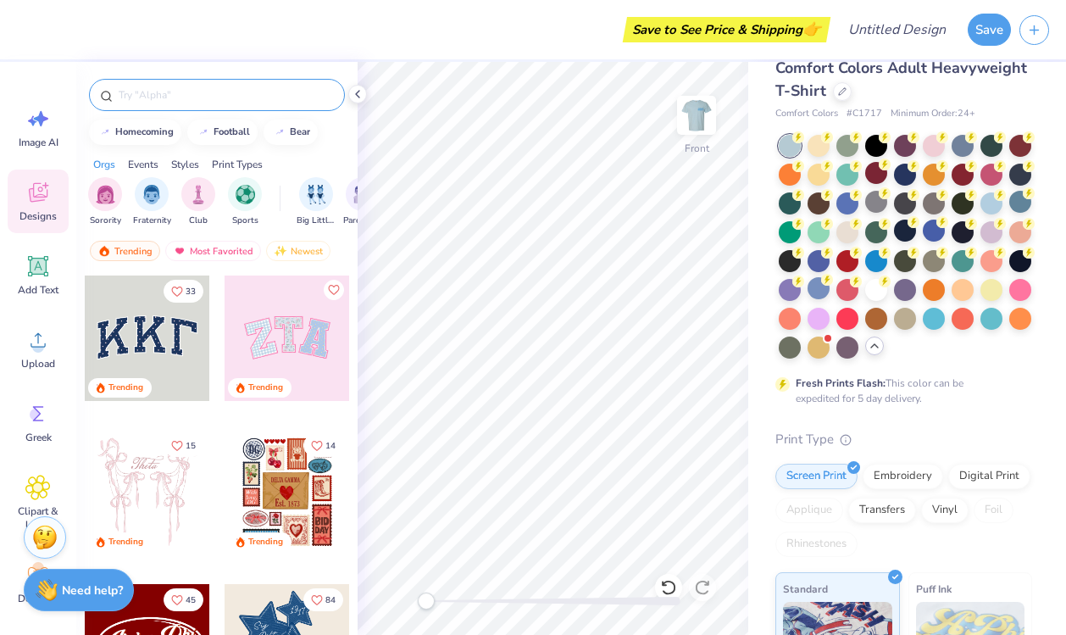
click at [227, 82] on div at bounding box center [217, 95] width 256 height 32
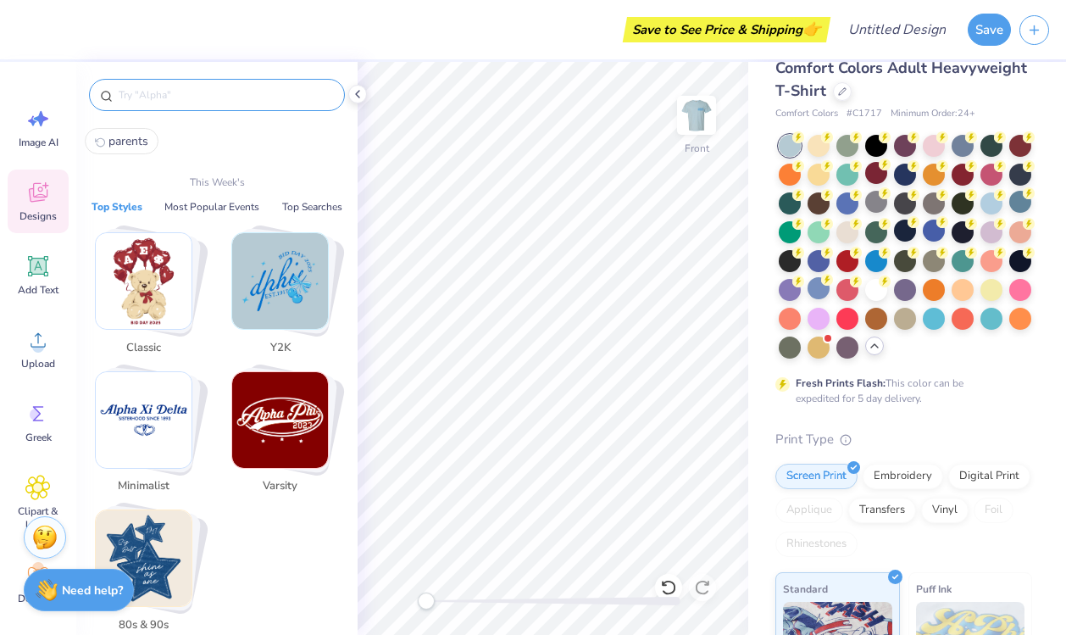
click at [226, 92] on input "text" at bounding box center [225, 94] width 217 height 17
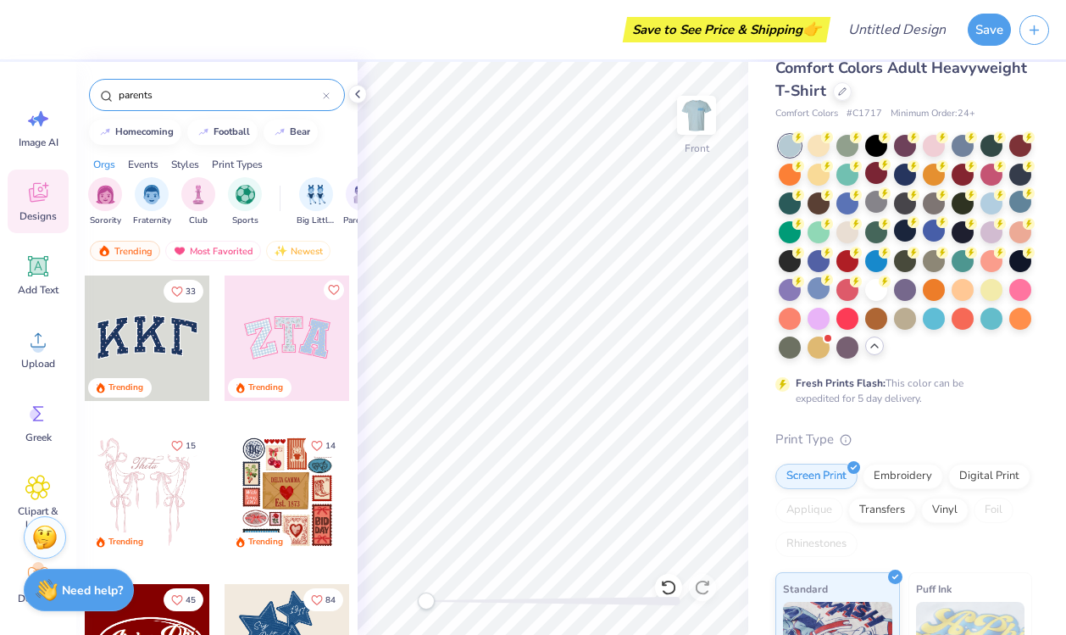
type input "parents"
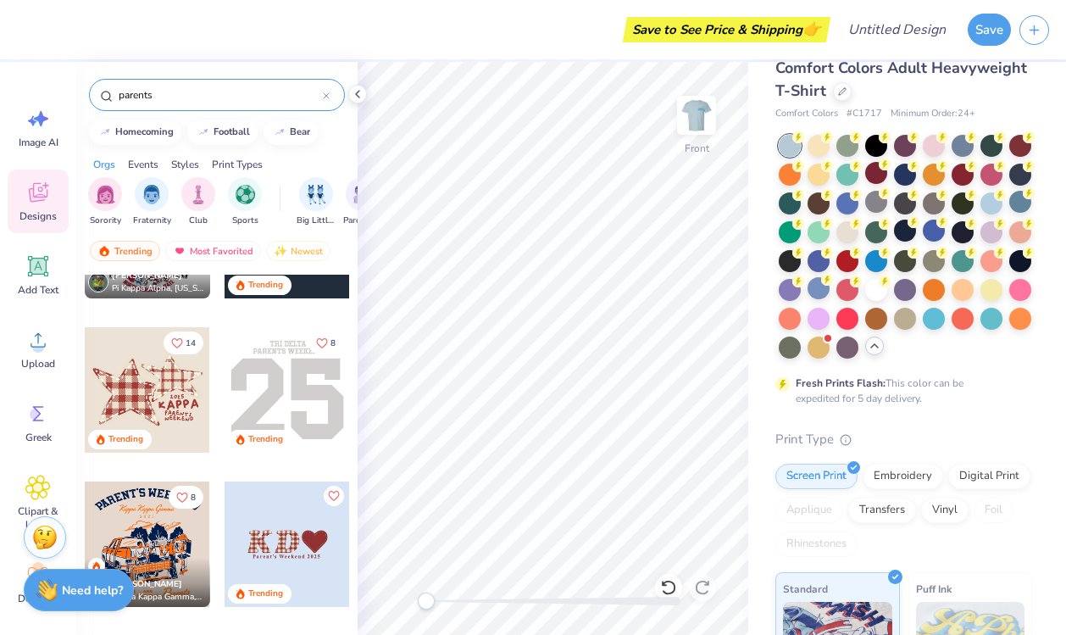
scroll to position [0, 0]
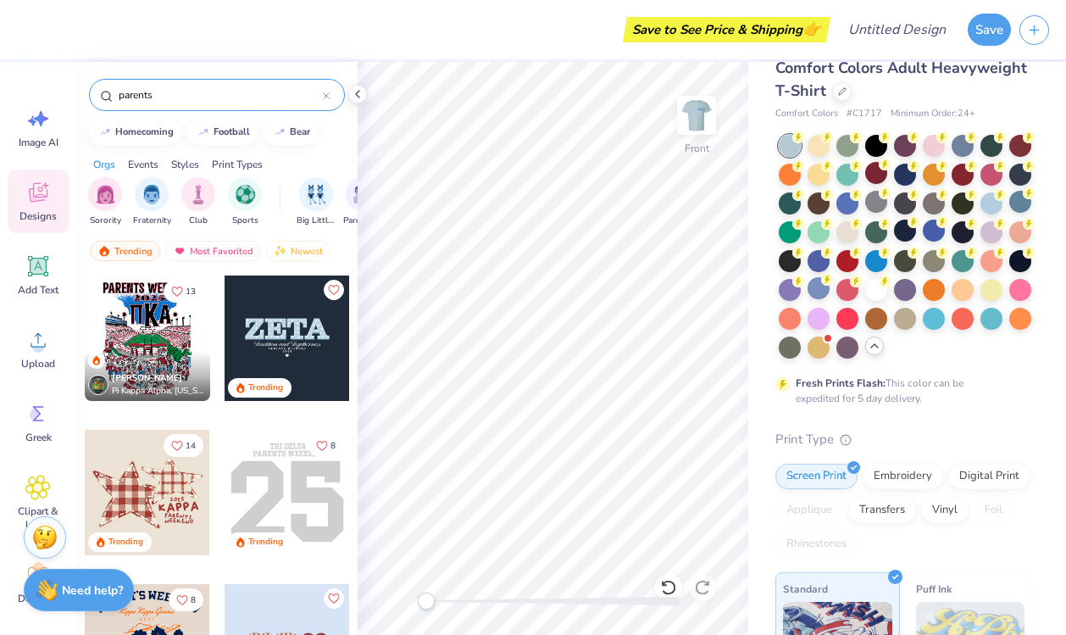
click at [324, 100] on div at bounding box center [326, 94] width 7 height 15
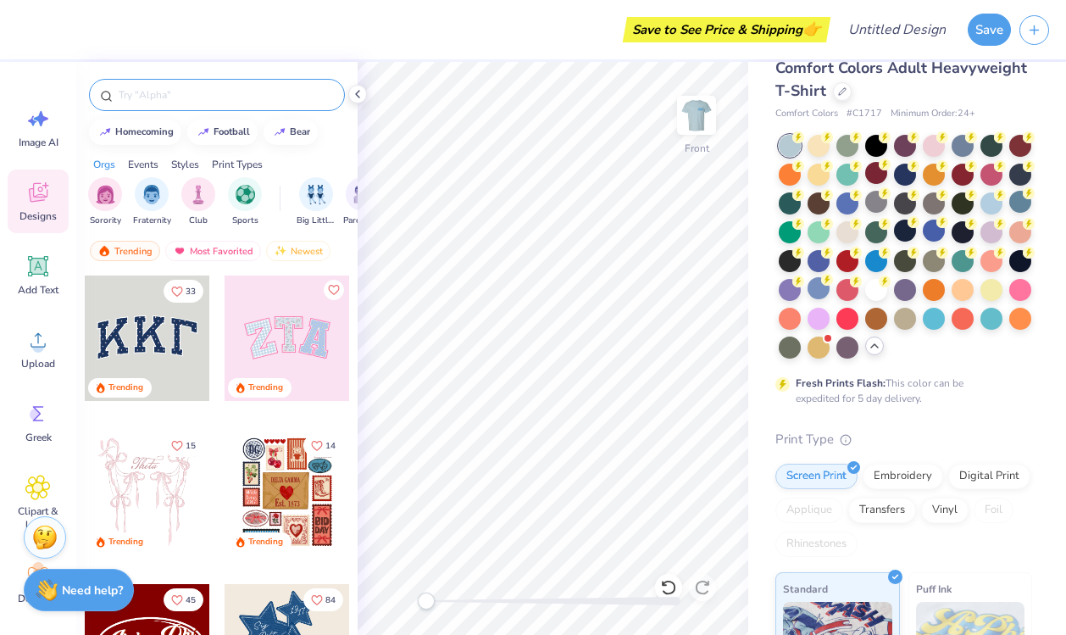
scroll to position [232, 0]
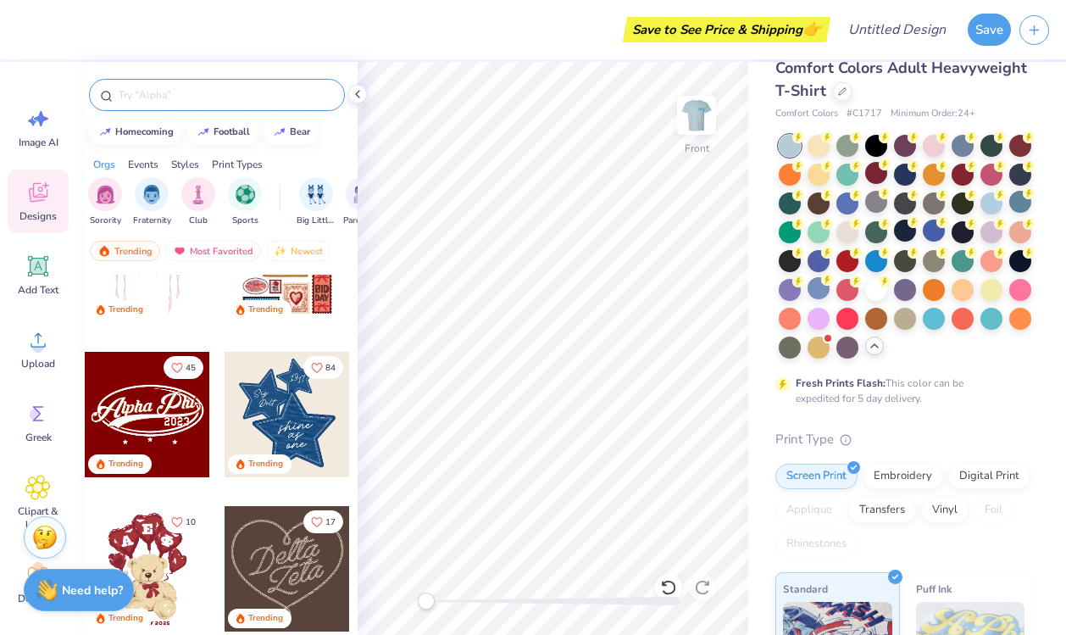
click at [280, 440] on div at bounding box center [287, 414] width 125 height 125
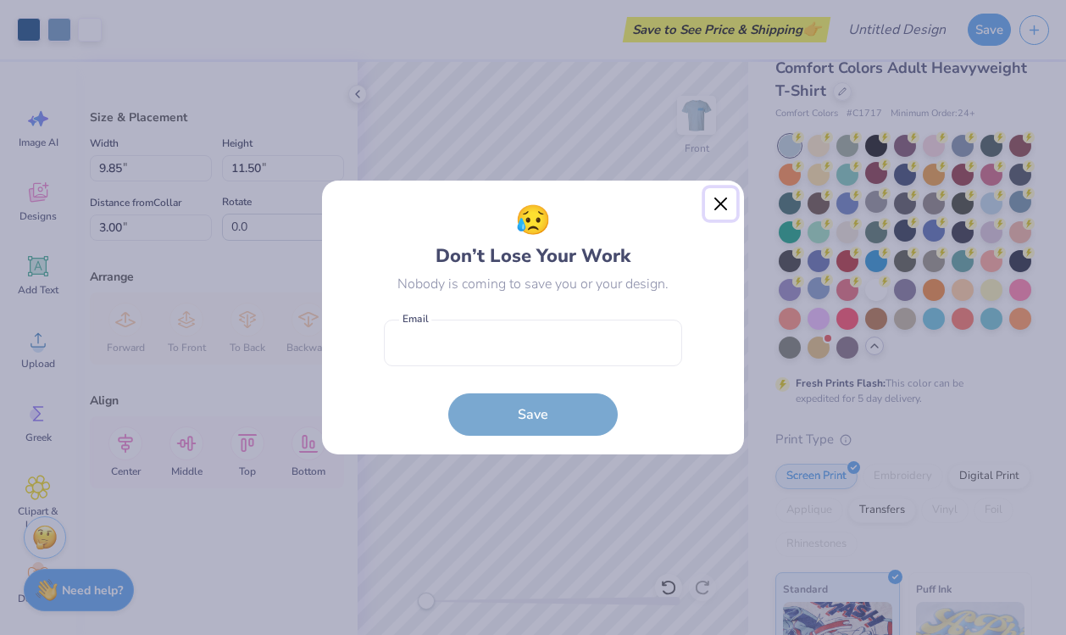
click at [724, 202] on button "Close" at bounding box center [721, 204] width 32 height 32
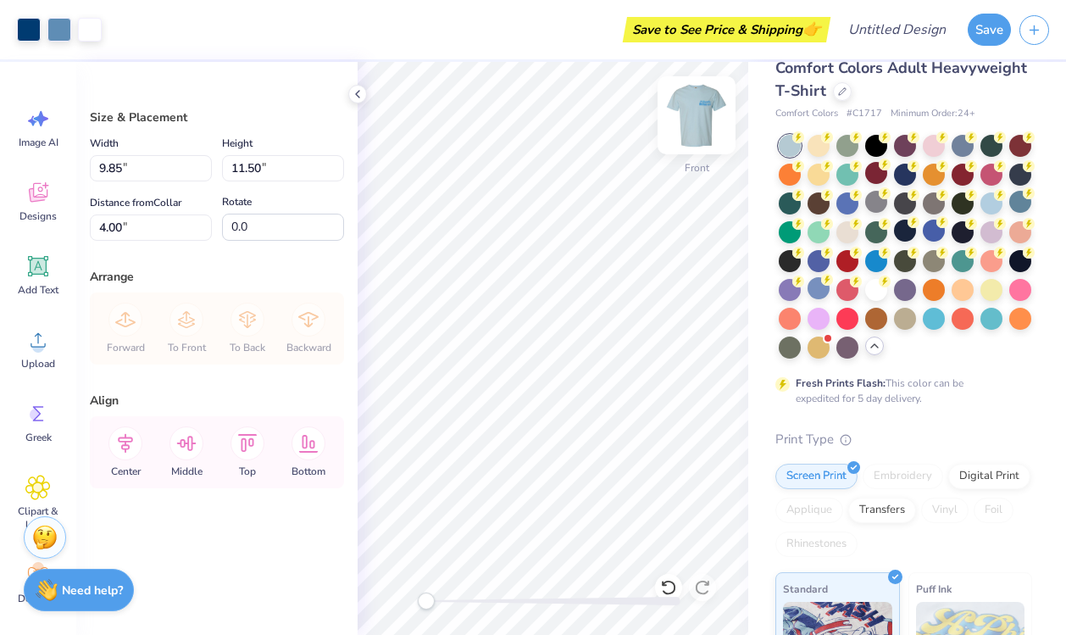
click at [696, 119] on img at bounding box center [697, 115] width 68 height 68
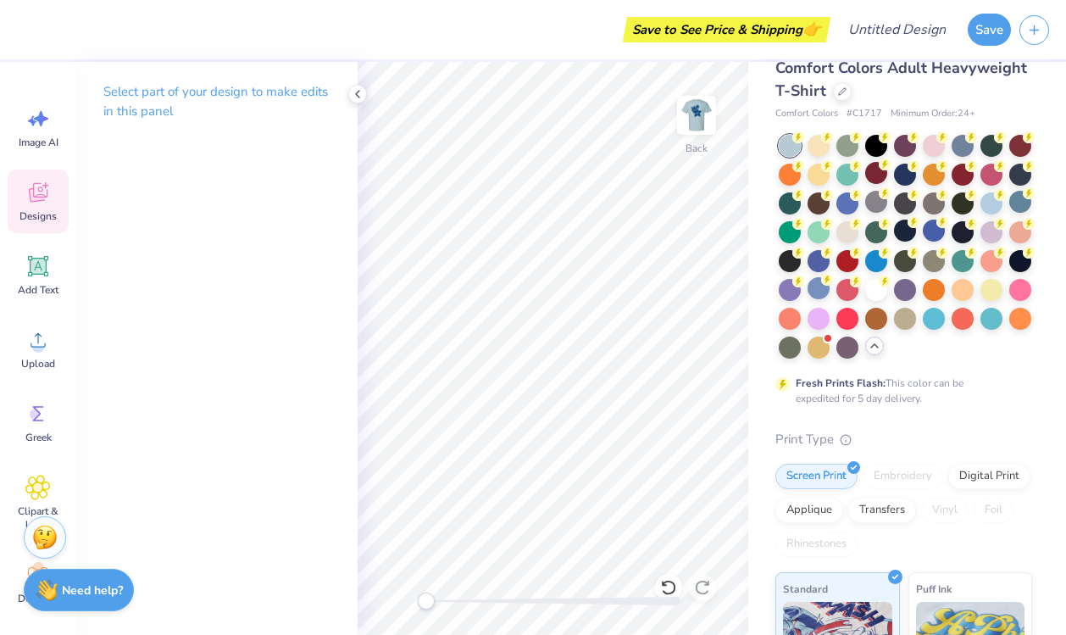
click at [38, 191] on icon at bounding box center [37, 192] width 25 height 25
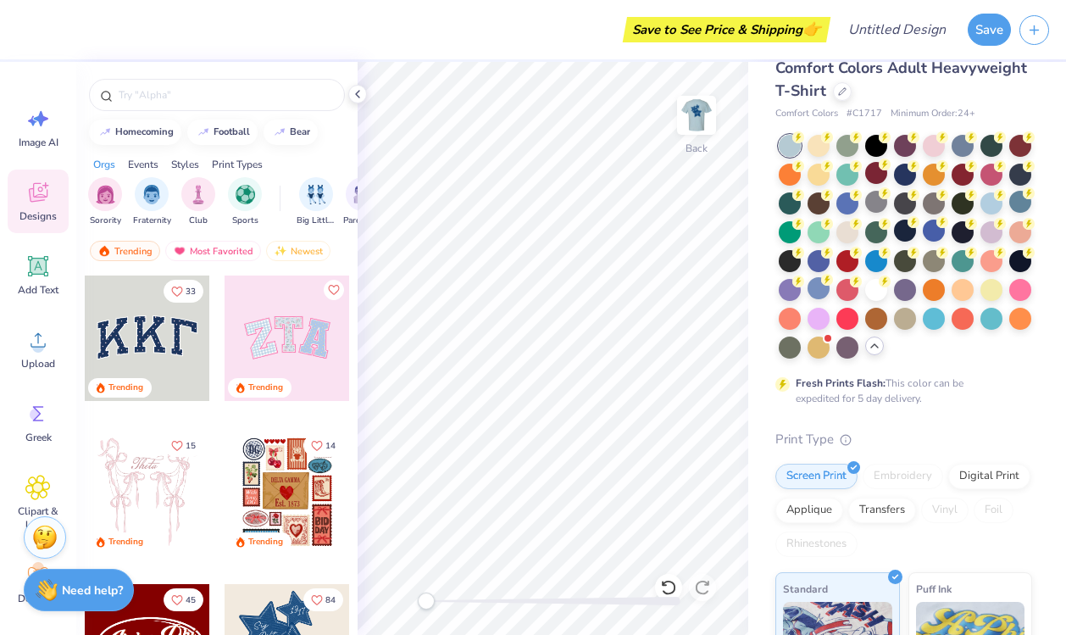
scroll to position [205, 0]
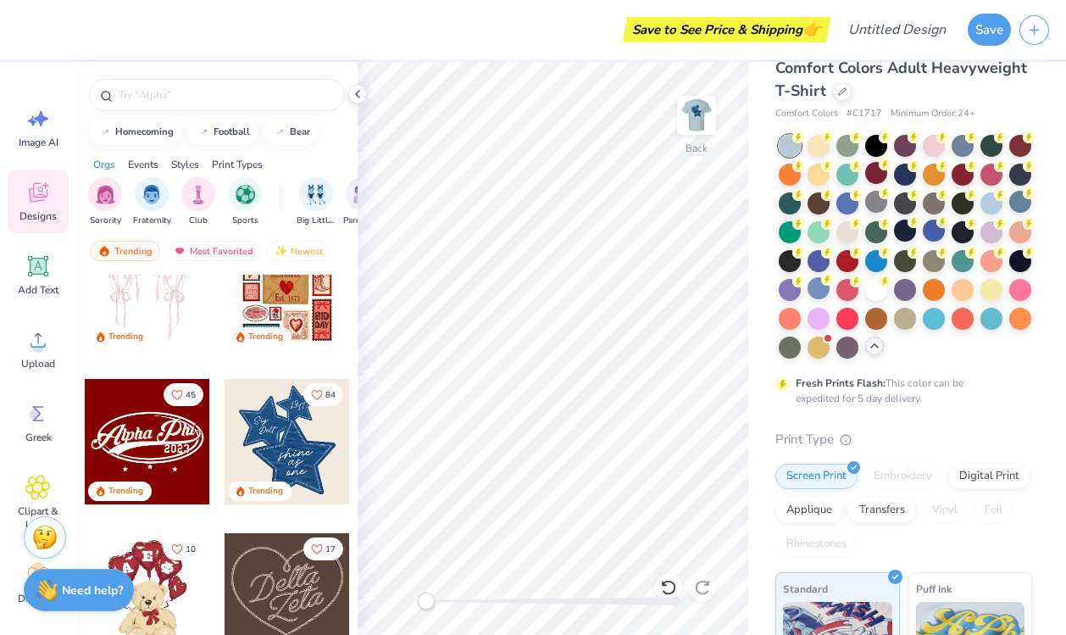
click at [293, 463] on div at bounding box center [287, 441] width 125 height 125
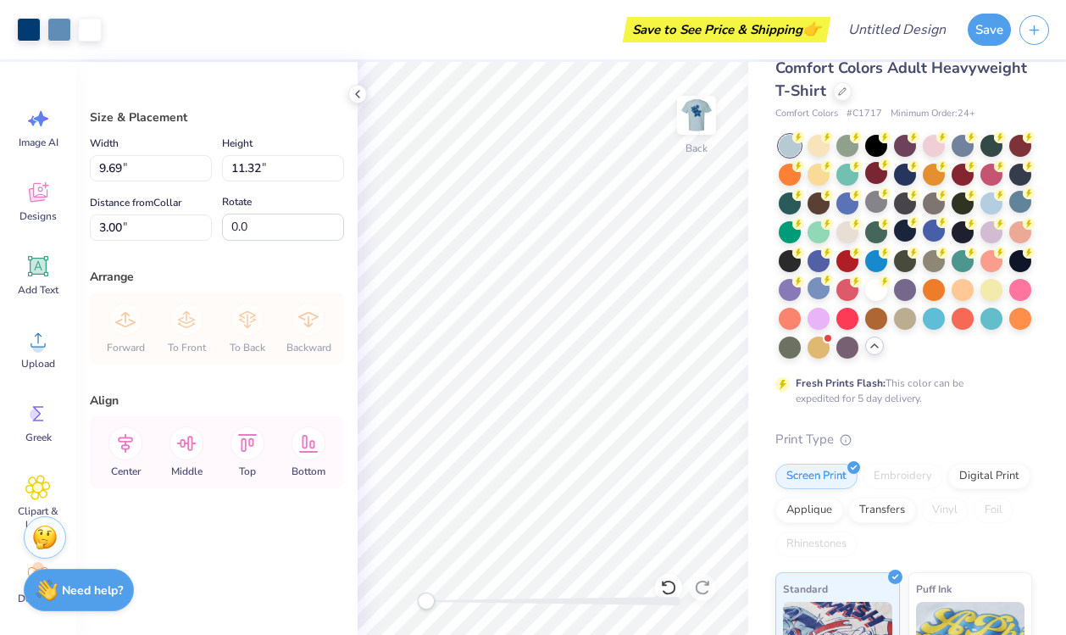
type input "4.18"
type input "4.88"
type input "9.43"
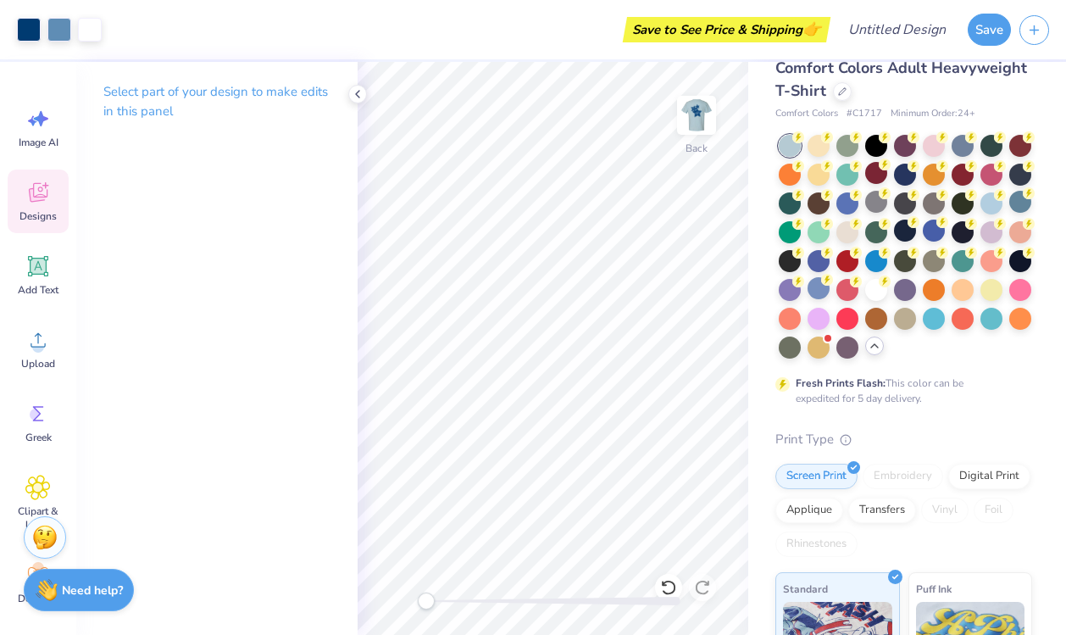
click at [35, 188] on icon at bounding box center [37, 192] width 25 height 25
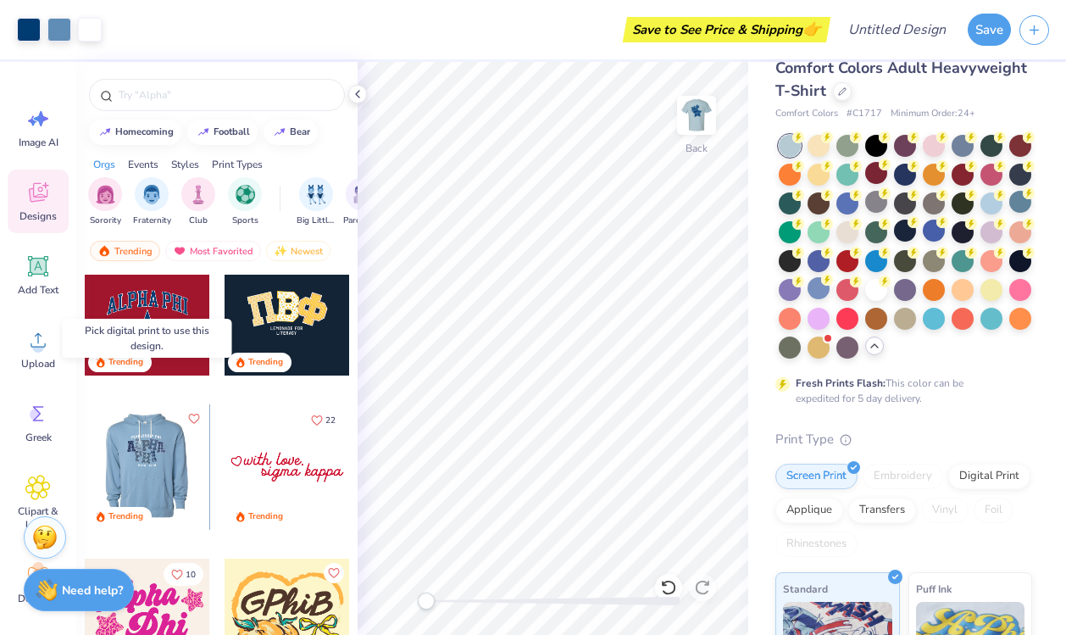
scroll to position [4166, 0]
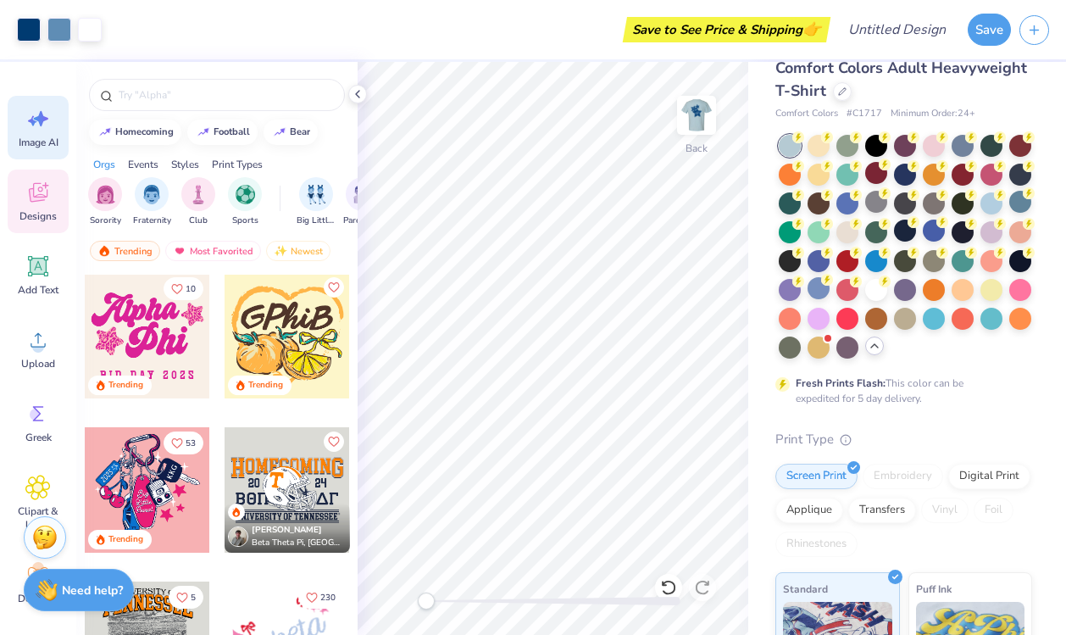
click at [43, 136] on span "Image AI" at bounding box center [39, 143] width 40 height 14
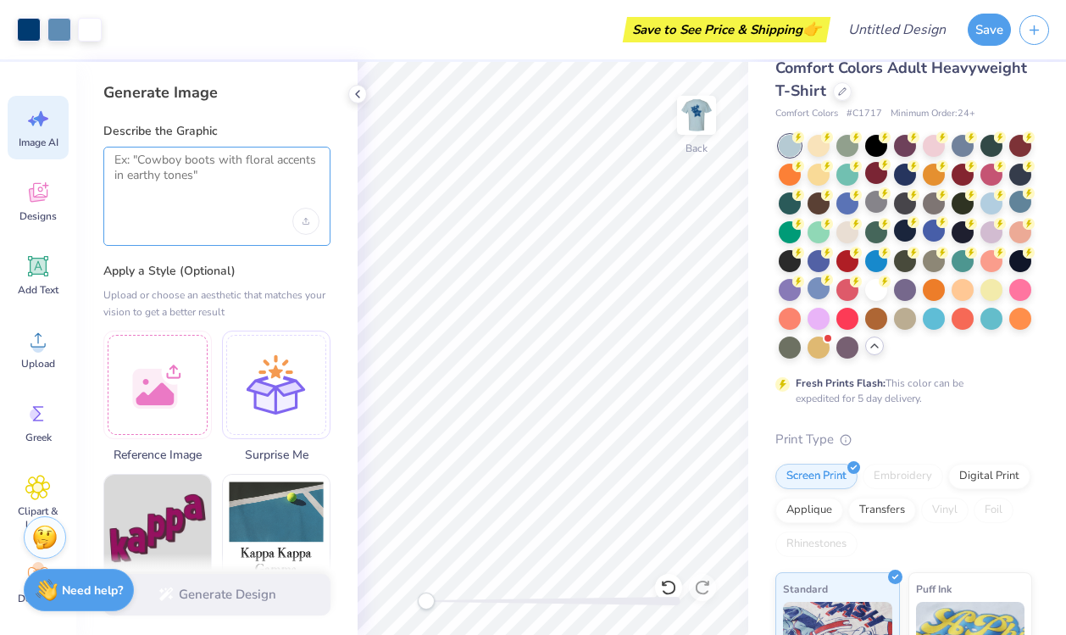
click at [190, 189] on textarea at bounding box center [216, 174] width 205 height 42
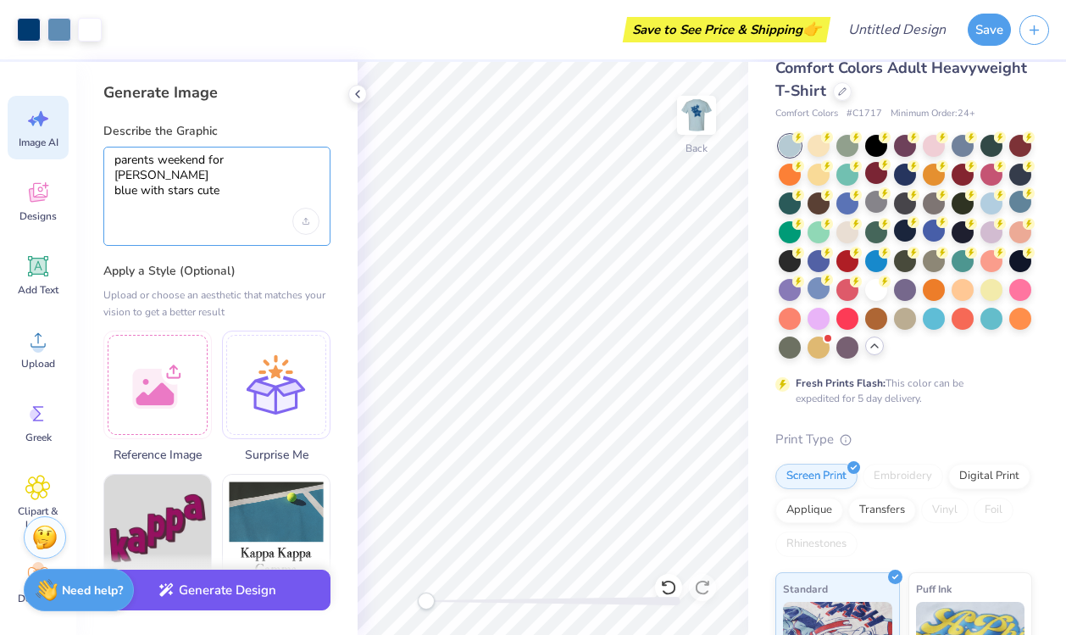
type textarea "parents weekend for [PERSON_NAME] blue with stars cute"
click at [232, 587] on button "Generate Design" at bounding box center [216, 590] width 227 height 42
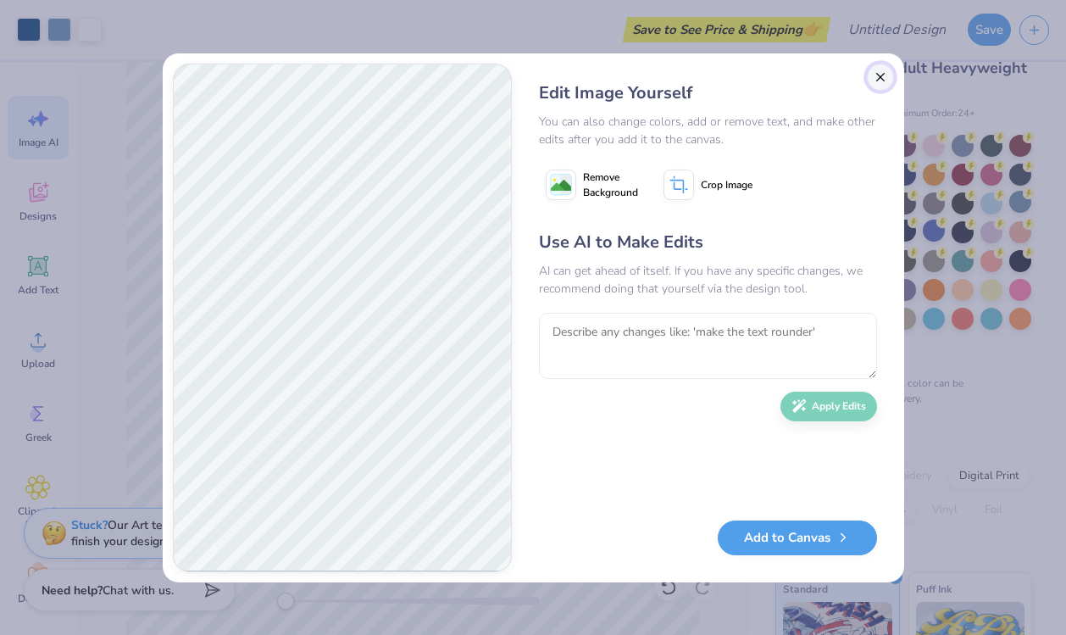
click at [874, 71] on button "Close" at bounding box center [880, 77] width 27 height 27
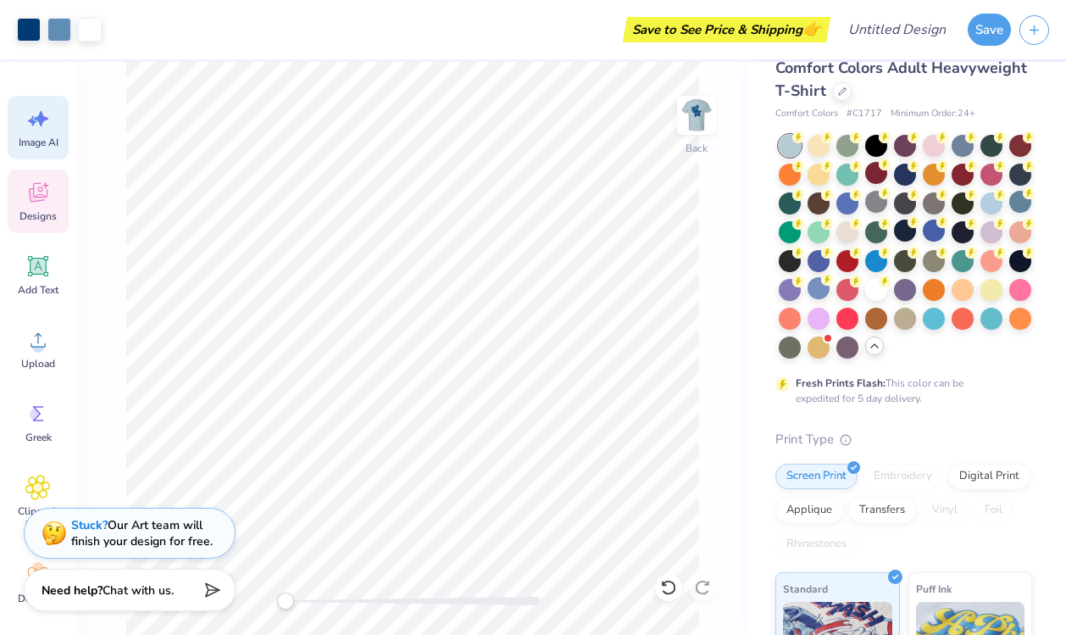
click at [42, 178] on div "Designs" at bounding box center [38, 201] width 61 height 64
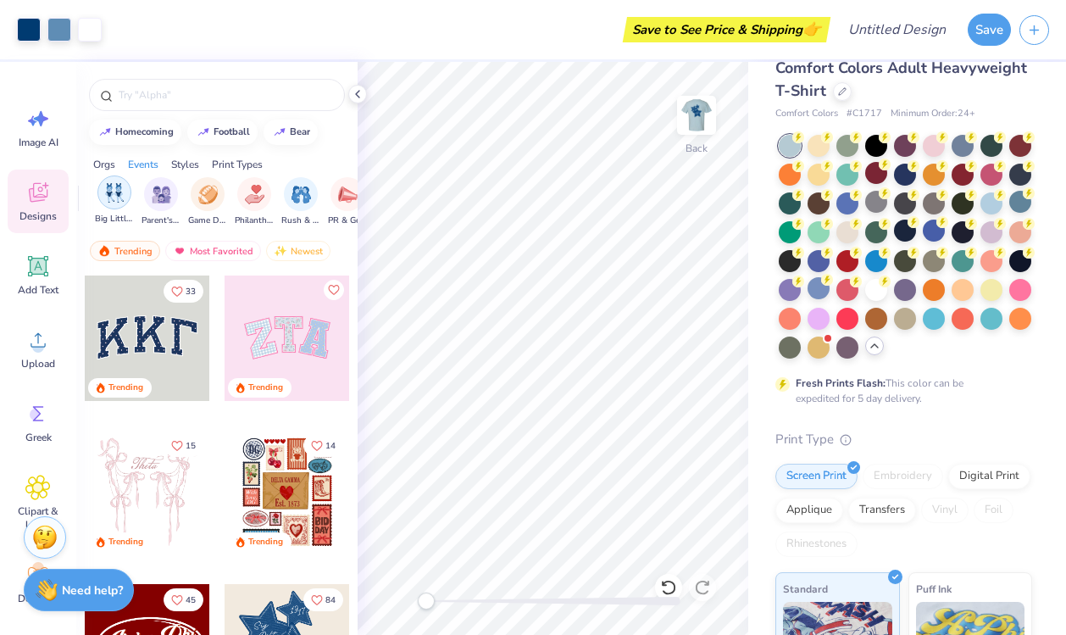
scroll to position [0, 203]
click at [160, 194] on img "filter for Parent's Weekend" at bounding box center [159, 192] width 19 height 19
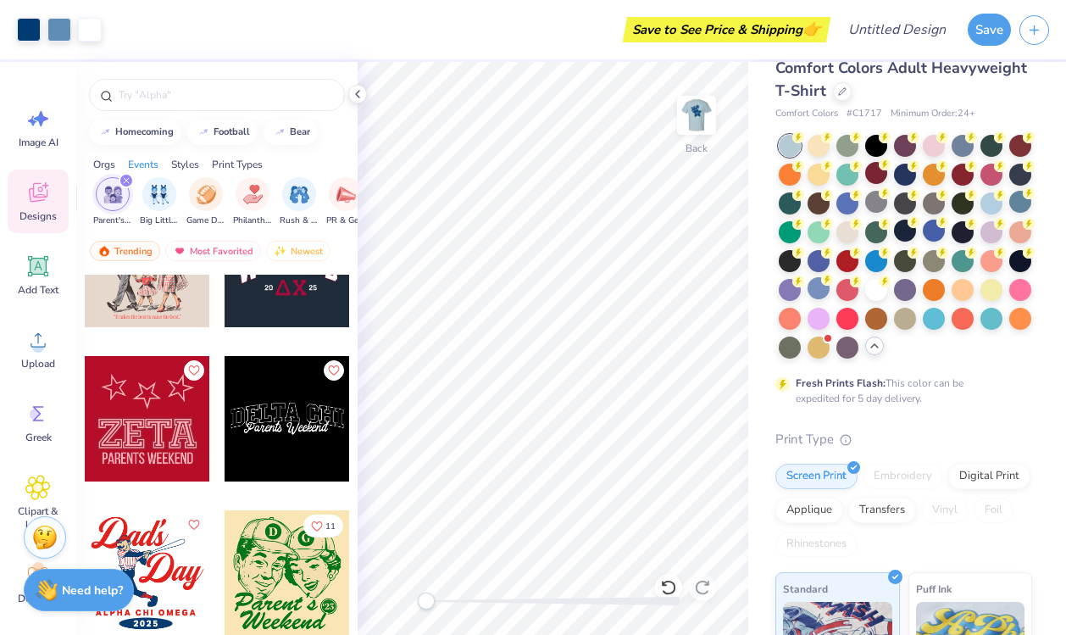
scroll to position [1251, 0]
